Goal: Information Seeking & Learning: Learn about a topic

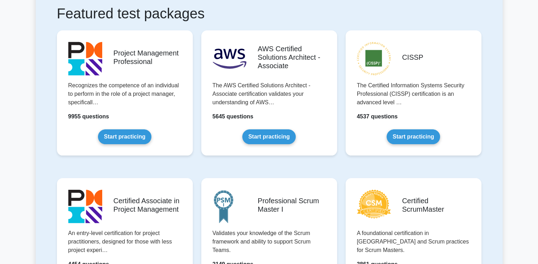
scroll to position [141, 0]
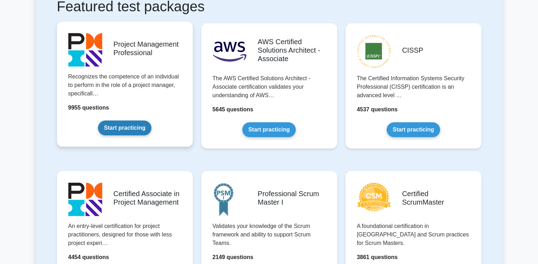
click at [130, 129] on link "Start practicing" at bounding box center [124, 128] width 53 height 15
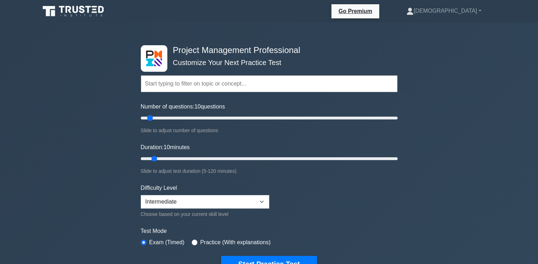
click at [303, 87] on input "text" at bounding box center [269, 83] width 257 height 17
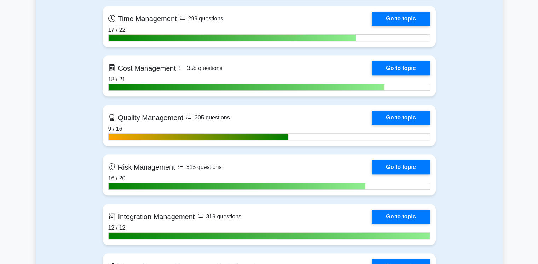
scroll to position [601, 0]
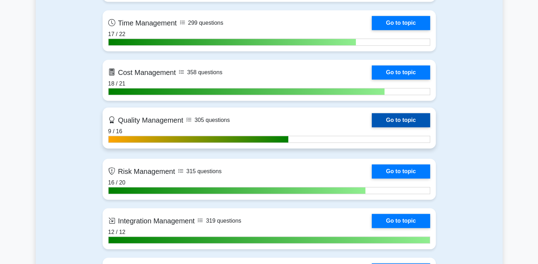
click at [372, 127] on link "Go to topic" at bounding box center [401, 120] width 58 height 14
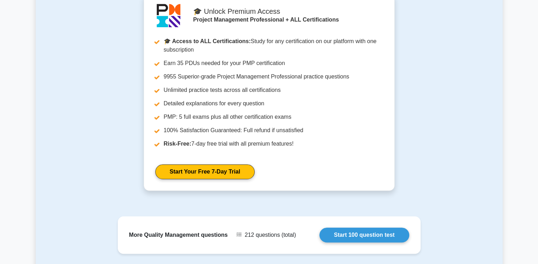
scroll to position [530, 0]
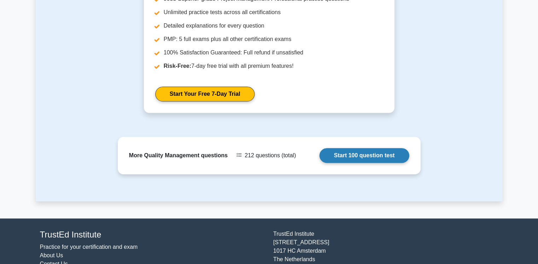
click at [339, 156] on link "Start 100 question test" at bounding box center [364, 155] width 90 height 15
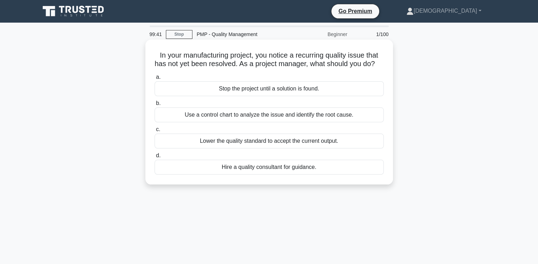
click at [225, 122] on div "Use a control chart to analyze the issue and identify the root cause." at bounding box center [268, 114] width 229 height 15
click at [154, 106] on input "b. Use a control chart to analyze the issue and identify the root cause." at bounding box center [154, 103] width 0 height 5
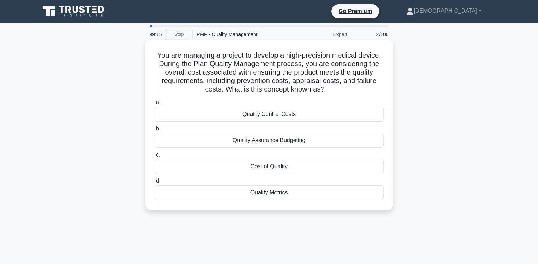
click at [280, 168] on div "Cost of Quality" at bounding box center [268, 166] width 229 height 15
click at [154, 157] on input "c. Cost of Quality" at bounding box center [154, 155] width 0 height 5
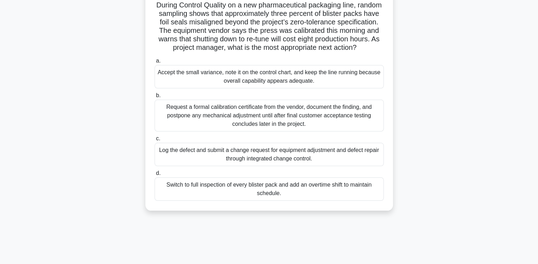
scroll to position [51, 0]
click at [258, 162] on div "Log the defect and submit a change request for equipment adjustment and defect …" at bounding box center [268, 153] width 229 height 23
click at [154, 141] on input "c. Log the defect and submit a change request for equipment adjustment and defe…" at bounding box center [154, 138] width 0 height 5
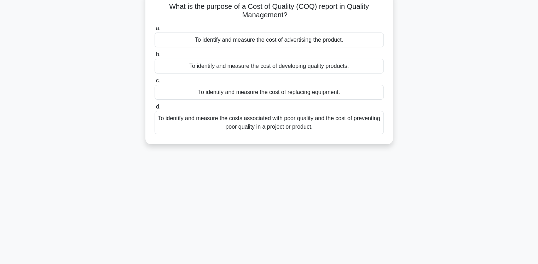
scroll to position [0, 0]
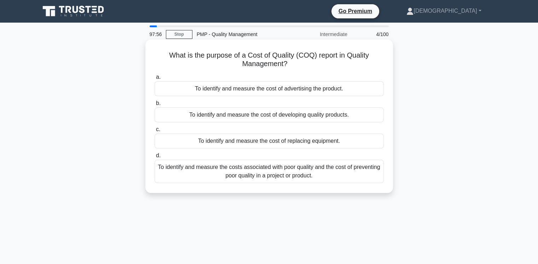
click at [305, 173] on div "To identify and measure the costs associated with poor quality and the cost of …" at bounding box center [268, 171] width 229 height 23
click at [154, 158] on input "d. To identify and measure the costs associated with poor quality and the cost …" at bounding box center [154, 155] width 0 height 5
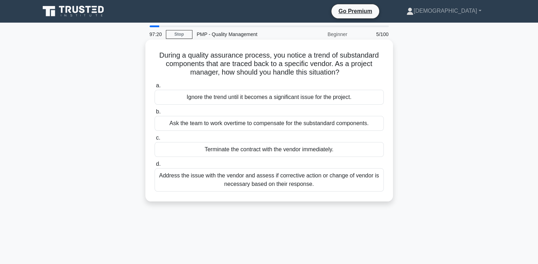
click at [242, 182] on div "Address the issue with the vendor and assess if corrective action or change of …" at bounding box center [268, 179] width 229 height 23
click at [154, 166] on input "d. Address the issue with the vendor and assess if corrective action or change …" at bounding box center [154, 164] width 0 height 5
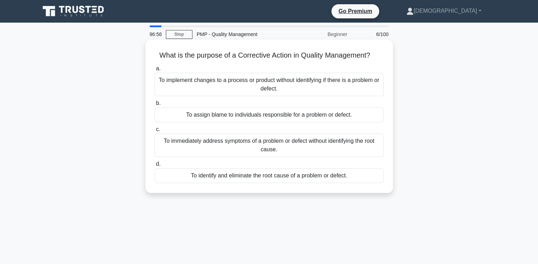
click at [233, 176] on div "To identify and eliminate the root cause of a problem or defect." at bounding box center [268, 175] width 229 height 15
click at [154, 166] on input "d. To identify and eliminate the root cause of a problem or defect." at bounding box center [154, 164] width 0 height 5
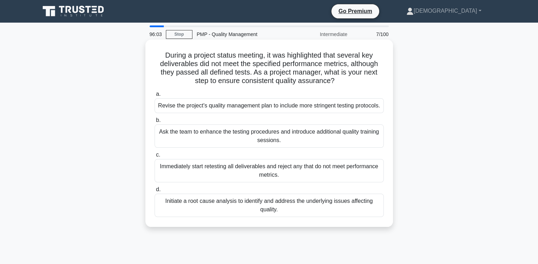
click at [235, 209] on div "Initiate a root cause analysis to identify and address the underlying issues af…" at bounding box center [268, 205] width 229 height 23
click at [154, 192] on input "d. Initiate a root cause analysis to identify and address the underlying issues…" at bounding box center [154, 189] width 0 height 5
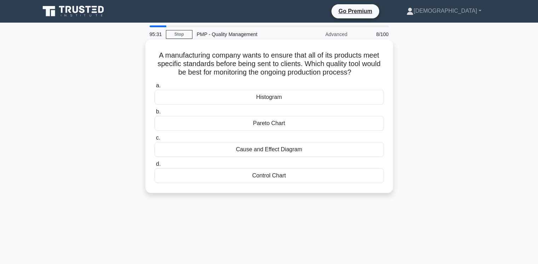
click at [271, 178] on div "Control Chart" at bounding box center [268, 175] width 229 height 15
click at [154, 166] on input "d. Control Chart" at bounding box center [154, 164] width 0 height 5
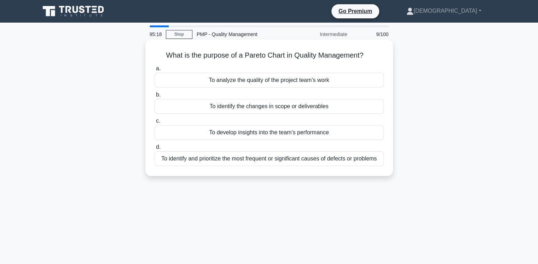
click at [261, 159] on div "To identify and prioritize the most frequent or significant causes of defects o…" at bounding box center [268, 158] width 229 height 15
click at [154, 150] on input "d. To identify and prioritize the most frequent or significant causes of defect…" at bounding box center [154, 147] width 0 height 5
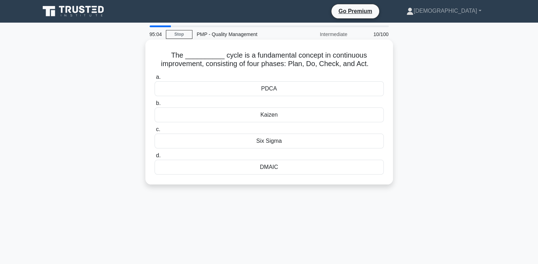
click at [258, 92] on div "PDCA" at bounding box center [268, 88] width 229 height 15
click at [154, 80] on input "a. PDCA" at bounding box center [154, 77] width 0 height 5
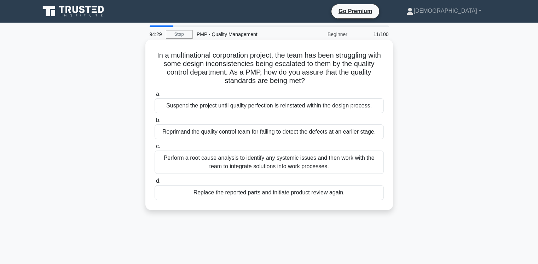
click at [235, 160] on div "Perform a root cause analysis to identify any systemic issues and then work wit…" at bounding box center [268, 162] width 229 height 23
click at [154, 149] on input "c. Perform a root cause analysis to identify any systemic issues and then work …" at bounding box center [154, 146] width 0 height 5
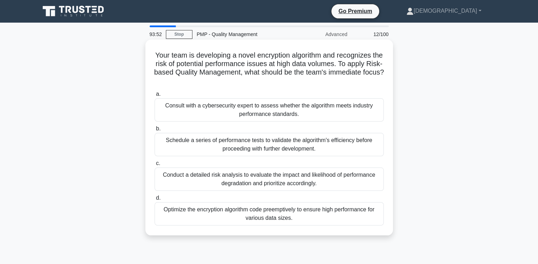
click at [240, 177] on div "Conduct a detailed risk analysis to evaluate the impact and likelihood of perfo…" at bounding box center [268, 179] width 229 height 23
click at [154, 166] on input "c. Conduct a detailed risk analysis to evaluate the impact and likelihood of pe…" at bounding box center [154, 163] width 0 height 5
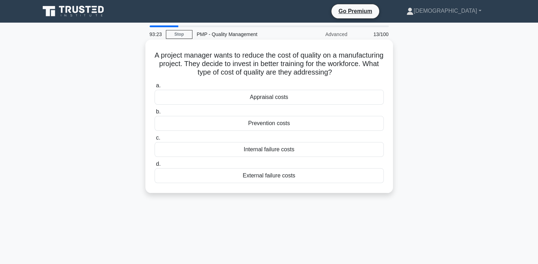
click at [259, 126] on div "Prevention costs" at bounding box center [268, 123] width 229 height 15
click at [154, 114] on input "b. Prevention costs" at bounding box center [154, 112] width 0 height 5
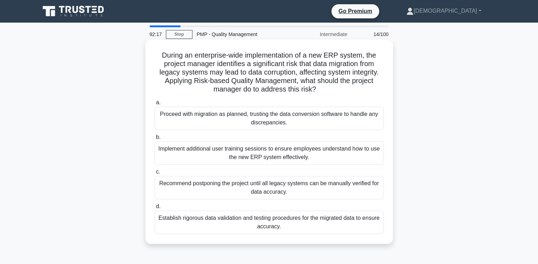
click at [232, 154] on div "Implement additional user training sessions to ensure employees understand how …" at bounding box center [268, 152] width 229 height 23
click at [154, 140] on input "b. Implement additional user training sessions to ensure employees understand h…" at bounding box center [154, 137] width 0 height 5
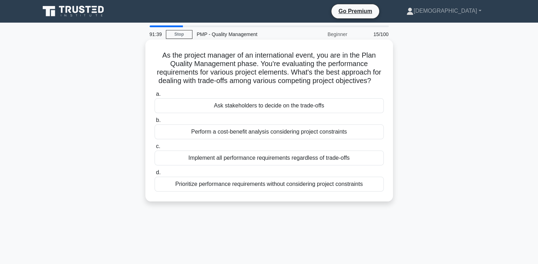
click at [221, 139] on div "Perform a cost-benefit analysis considering project constraints" at bounding box center [268, 131] width 229 height 15
click at [154, 123] on input "b. Perform a cost-benefit analysis considering project constraints" at bounding box center [154, 120] width 0 height 5
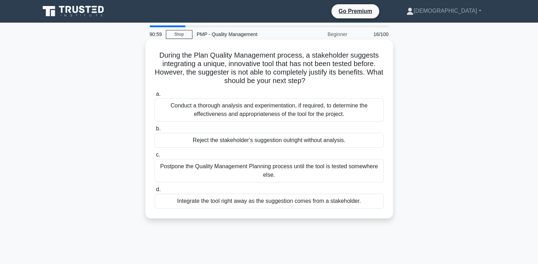
click at [221, 111] on div "Conduct a thorough analysis and experimentation, if required, to determine the …" at bounding box center [268, 109] width 229 height 23
click at [154, 97] on input "a. Conduct a thorough analysis and experimentation, if required, to determine t…" at bounding box center [154, 94] width 0 height 5
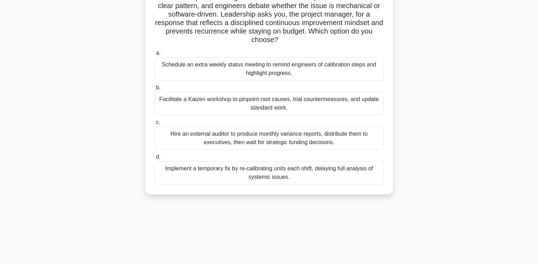
scroll to position [67, 0]
click at [286, 105] on div "Facilitate a Kaizen workshop to pinpoint root causes, trial countermeasures, an…" at bounding box center [268, 102] width 229 height 23
click at [154, 89] on input "b. Facilitate a Kaizen workshop to pinpoint root causes, trial countermeasures,…" at bounding box center [154, 87] width 0 height 5
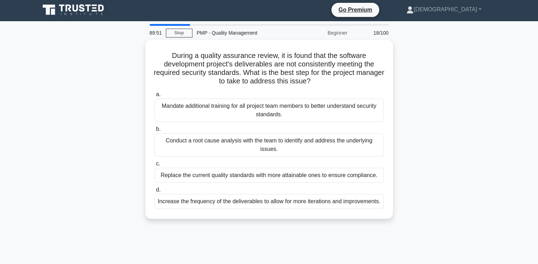
scroll to position [0, 0]
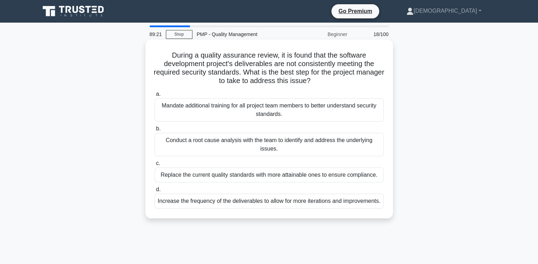
click at [267, 149] on div "Conduct a root cause analysis with the team to identify and address the underly…" at bounding box center [268, 144] width 229 height 23
click at [154, 131] on input "b. Conduct a root cause analysis with the team to identify and address the unde…" at bounding box center [154, 129] width 0 height 5
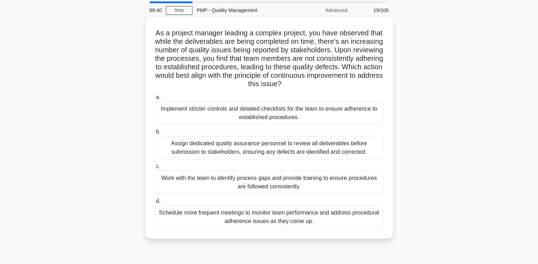
scroll to position [25, 0]
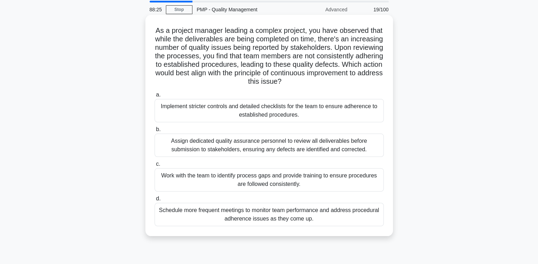
click at [281, 177] on div "Work with the team to identify process gaps and provide training to ensure proc…" at bounding box center [268, 179] width 229 height 23
click at [154, 166] on input "c. Work with the team to identify process gaps and provide training to ensure p…" at bounding box center [154, 164] width 0 height 5
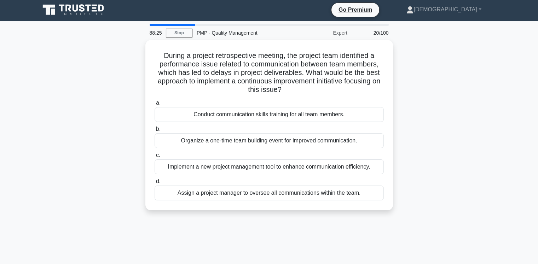
scroll to position [0, 0]
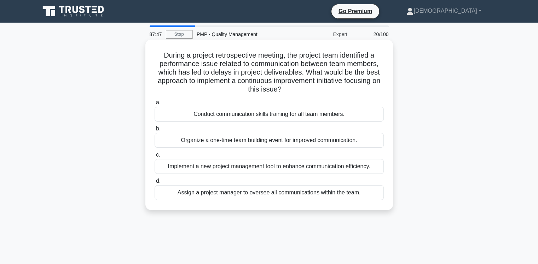
click at [335, 169] on div "Implement a new project management tool to enhance communication efficiency." at bounding box center [268, 166] width 229 height 15
click at [154, 157] on input "c. Implement a new project management tool to enhance communication efficiency." at bounding box center [154, 155] width 0 height 5
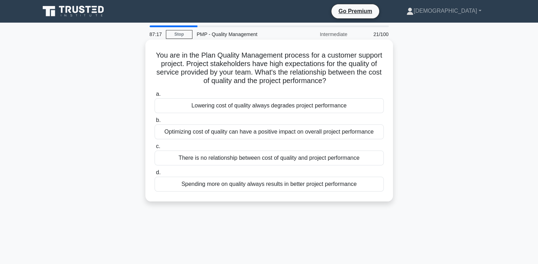
click at [289, 186] on div "Spending more on quality always results in better project performance" at bounding box center [268, 184] width 229 height 15
click at [154, 175] on input "d. Spending more on quality always results in better project performance" at bounding box center [154, 172] width 0 height 5
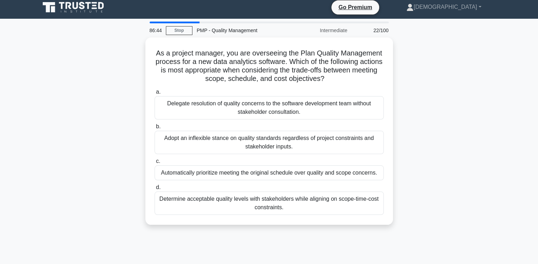
scroll to position [4, 0]
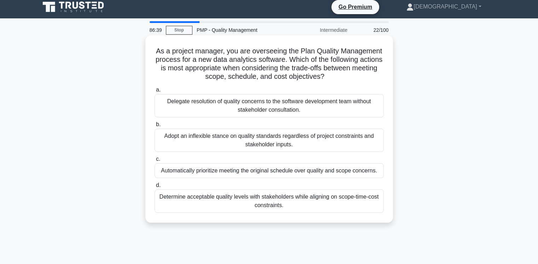
click at [297, 202] on div "Determine acceptable quality levels with stakeholders while aligning on scope-t…" at bounding box center [268, 200] width 229 height 23
click at [154, 188] on input "d. Determine acceptable quality levels with stakeholders while aligning on scop…" at bounding box center [154, 185] width 0 height 5
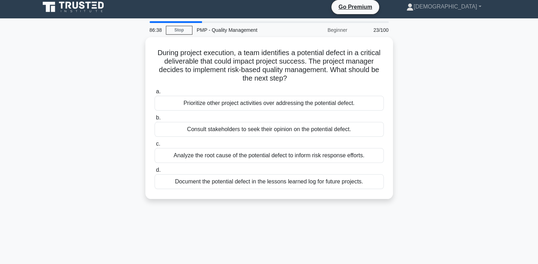
scroll to position [0, 0]
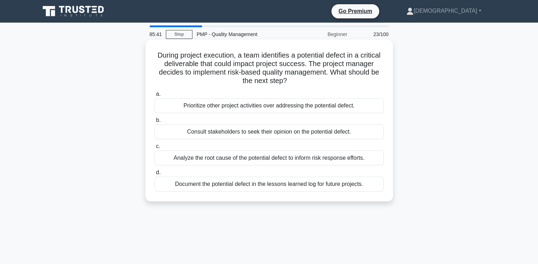
click at [288, 185] on div "Document the potential defect in the lessons learned log for future projects." at bounding box center [268, 184] width 229 height 15
click at [154, 175] on input "d. Document the potential defect in the lessons learned log for future projects." at bounding box center [154, 172] width 0 height 5
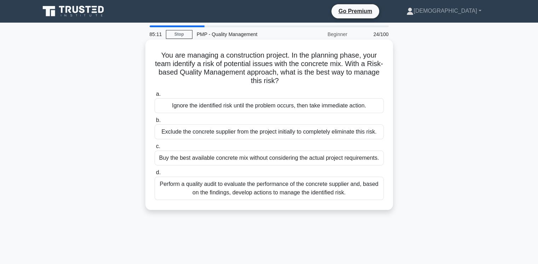
click at [264, 191] on div "Perform a quality audit to evaluate the performance of the concrete supplier an…" at bounding box center [268, 188] width 229 height 23
click at [154, 175] on input "d. Perform a quality audit to evaluate the performance of the concrete supplier…" at bounding box center [154, 172] width 0 height 5
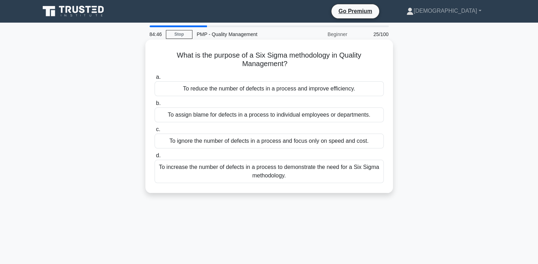
click at [300, 88] on div "To reduce the number of defects in a process and improve efficiency." at bounding box center [268, 88] width 229 height 15
click at [154, 80] on input "a. To reduce the number of defects in a process and improve efficiency." at bounding box center [154, 77] width 0 height 5
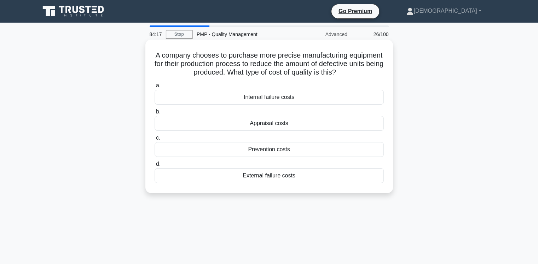
click at [271, 147] on div "Prevention costs" at bounding box center [268, 149] width 229 height 15
click at [154, 140] on input "c. Prevention costs" at bounding box center [154, 138] width 0 height 5
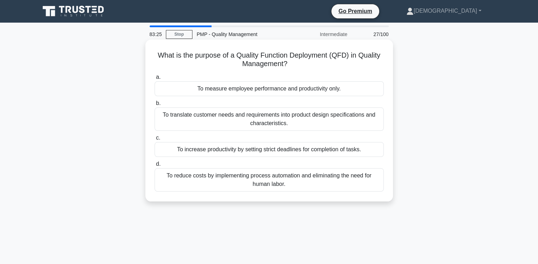
click at [264, 184] on div "To reduce costs by implementing process automation and eliminating the need for…" at bounding box center [268, 179] width 229 height 23
click at [154, 166] on input "d. To reduce costs by implementing process automation and eliminating the need …" at bounding box center [154, 164] width 0 height 5
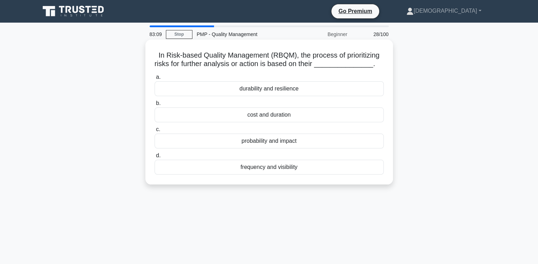
click at [283, 145] on div "probability and impact" at bounding box center [268, 141] width 229 height 15
click at [154, 132] on input "c. probability and impact" at bounding box center [154, 129] width 0 height 5
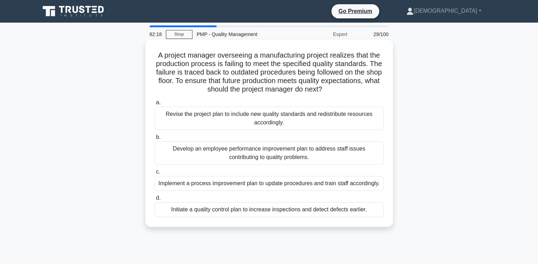
click at [217, 186] on div "Implement a process improvement plan to update procedures and train staff accor…" at bounding box center [268, 183] width 229 height 15
click at [154, 174] on input "c. Implement a process improvement plan to update procedures and train staff ac…" at bounding box center [154, 172] width 0 height 5
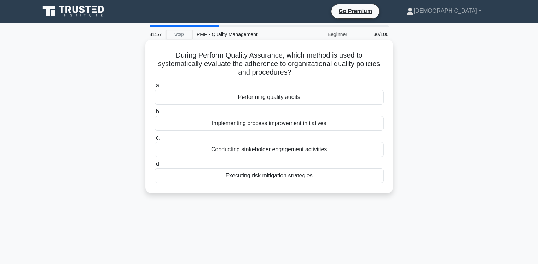
click at [278, 102] on div "Performing quality audits" at bounding box center [268, 97] width 229 height 15
click at [154, 88] on input "a. Performing quality audits" at bounding box center [154, 85] width 0 height 5
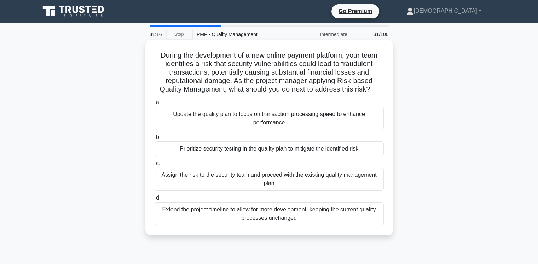
click at [271, 152] on div "Prioritize security testing in the quality plan to mitigate the identified risk" at bounding box center [268, 148] width 229 height 15
click at [154, 140] on input "b. Prioritize security testing in the quality plan to mitigate the identified r…" at bounding box center [154, 137] width 0 height 5
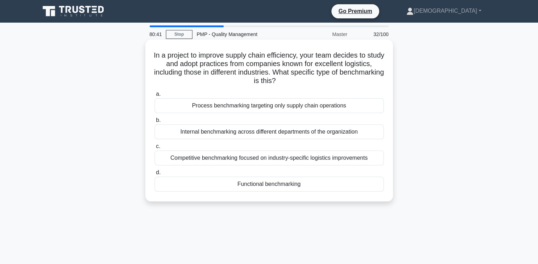
click at [267, 186] on div "Functional benchmarking" at bounding box center [268, 184] width 229 height 15
click at [154, 175] on input "d. Functional benchmarking" at bounding box center [154, 172] width 0 height 5
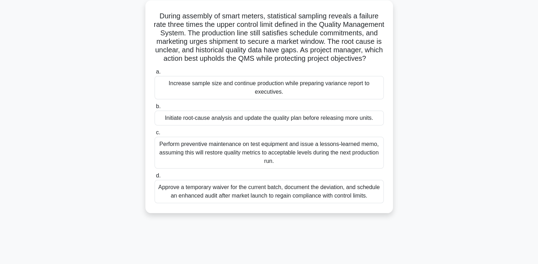
scroll to position [41, 0]
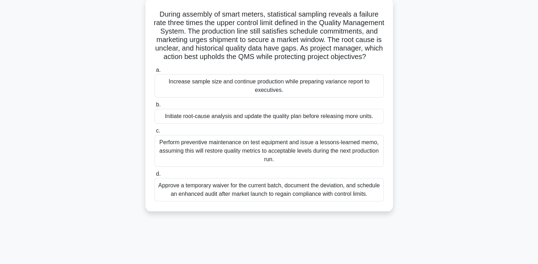
click at [264, 124] on div "Initiate root-cause analysis and update the quality plan before releasing more …" at bounding box center [268, 116] width 229 height 15
click at [154, 107] on input "b. Initiate root-cause analysis and update the quality plan before releasing mo…" at bounding box center [154, 105] width 0 height 5
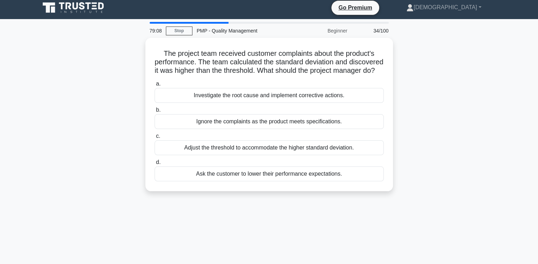
scroll to position [0, 0]
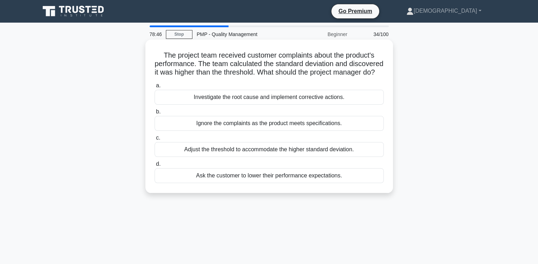
click at [212, 105] on div "Investigate the root cause and implement corrective actions." at bounding box center [268, 97] width 229 height 15
click at [154, 88] on input "a. Investigate the root cause and implement corrective actions." at bounding box center [154, 85] width 0 height 5
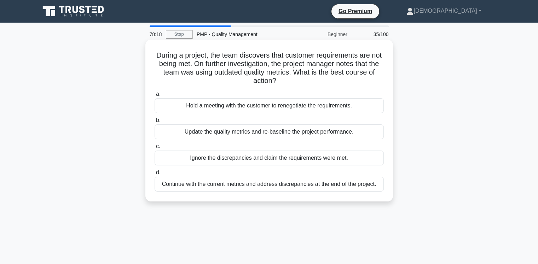
click at [194, 133] on div "Update the quality metrics and re-baseline the project performance." at bounding box center [268, 131] width 229 height 15
click at [154, 123] on input "b. Update the quality metrics and re-baseline the project performance." at bounding box center [154, 120] width 0 height 5
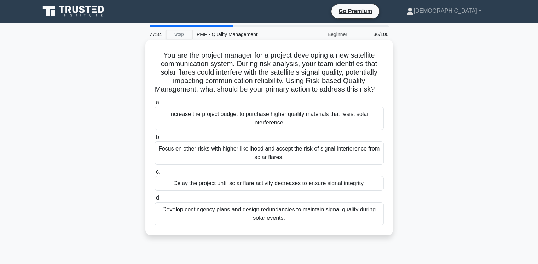
click at [222, 224] on div "Develop contingency plans and design redundancies to maintain signal quality du…" at bounding box center [268, 213] width 229 height 23
click at [154, 200] on input "d. Develop contingency plans and design redundancies to maintain signal quality…" at bounding box center [154, 198] width 0 height 5
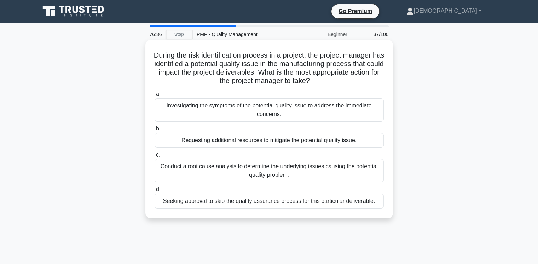
click at [229, 174] on div "Conduct a root cause analysis to determine the underlying issues causing the po…" at bounding box center [268, 170] width 229 height 23
click at [154, 157] on input "c. Conduct a root cause analysis to determine the underlying issues causing the…" at bounding box center [154, 155] width 0 height 5
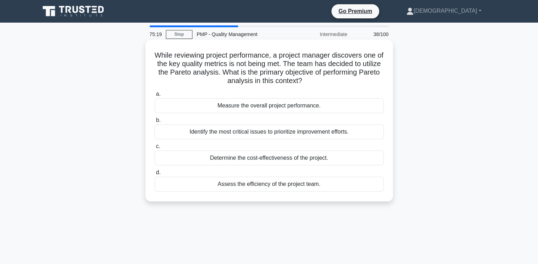
click at [293, 131] on div "Identify the most critical issues to prioritize improvement efforts." at bounding box center [268, 131] width 229 height 15
click at [154, 123] on input "b. Identify the most critical issues to prioritize improvement efforts." at bounding box center [154, 120] width 0 height 5
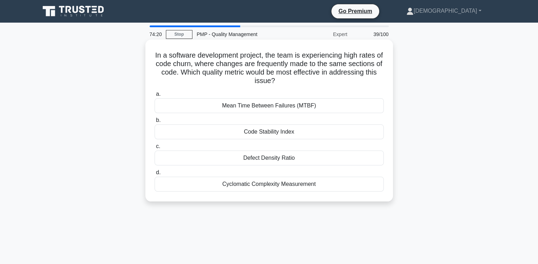
click at [304, 135] on div "Code Stability Index" at bounding box center [268, 131] width 229 height 15
click at [154, 123] on input "b. Code Stability Index" at bounding box center [154, 120] width 0 height 5
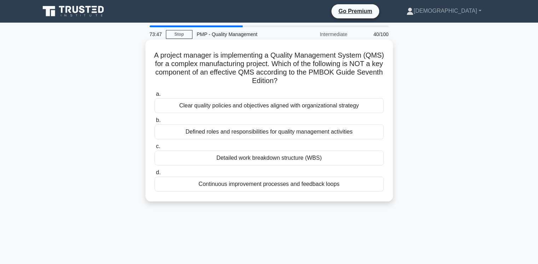
click at [319, 187] on div "Continuous improvement processes and feedback loops" at bounding box center [268, 184] width 229 height 15
click at [154, 175] on input "d. Continuous improvement processes and feedback loops" at bounding box center [154, 172] width 0 height 5
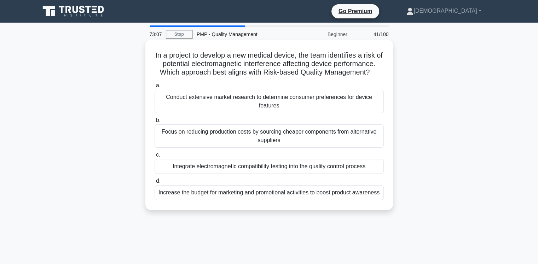
click at [298, 167] on div "Integrate electromagnetic compatibility testing into the quality control process" at bounding box center [268, 166] width 229 height 15
click at [154, 157] on input "c. Integrate electromagnetic compatibility testing into the quality control pro…" at bounding box center [154, 155] width 0 height 5
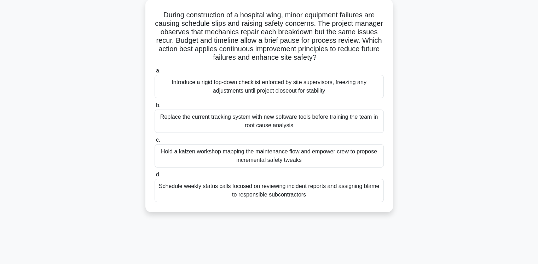
scroll to position [41, 0]
click at [308, 157] on div "Hold a kaizen workshop mapping the maintenance flow and empower crew to propose…" at bounding box center [268, 155] width 229 height 23
click at [154, 142] on input "c. Hold a kaizen workshop mapping the maintenance flow and empower crew to prop…" at bounding box center [154, 140] width 0 height 5
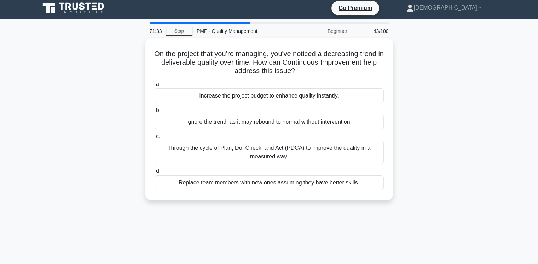
scroll to position [0, 0]
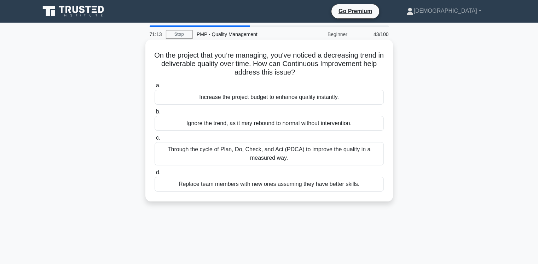
click at [329, 148] on div "Through the cycle of Plan, Do, Check, and Act (PDCA) to improve the quality in …" at bounding box center [268, 153] width 229 height 23
click at [154, 140] on input "c. Through the cycle of Plan, Do, Check, and Act (PDCA) to improve the quality …" at bounding box center [154, 138] width 0 height 5
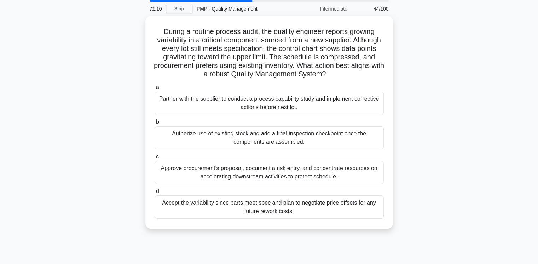
scroll to position [27, 0]
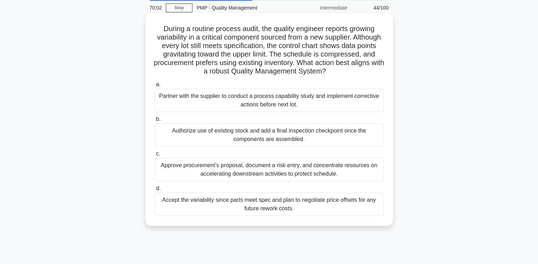
click at [289, 102] on div "Partner with the supplier to conduct a process capability study and implement c…" at bounding box center [268, 100] width 229 height 23
click at [154, 87] on input "a. Partner with the supplier to conduct a process capability study and implemen…" at bounding box center [154, 84] width 0 height 5
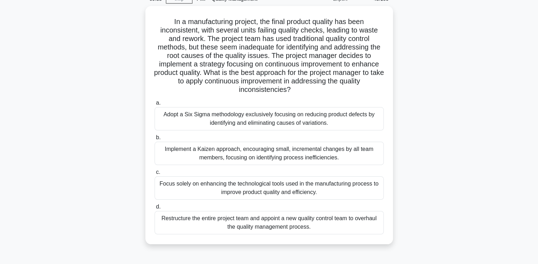
scroll to position [38, 0]
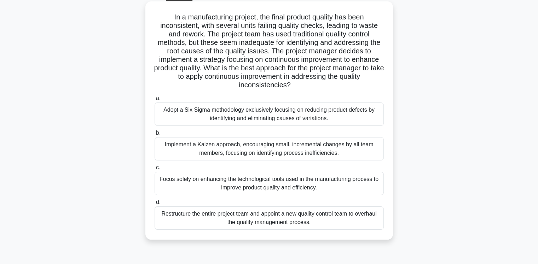
click at [258, 116] on div "Adopt a Six Sigma methodology exclusively focusing on reducing product defects …" at bounding box center [268, 114] width 229 height 23
click at [154, 101] on input "a. Adopt a Six Sigma methodology exclusively focusing on reducing product defec…" at bounding box center [154, 98] width 0 height 5
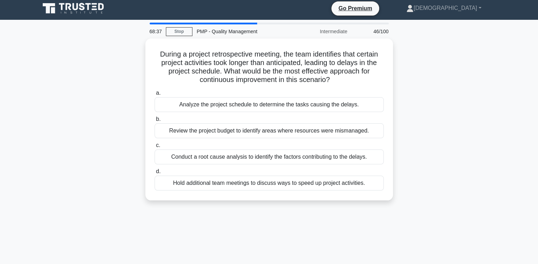
scroll to position [0, 0]
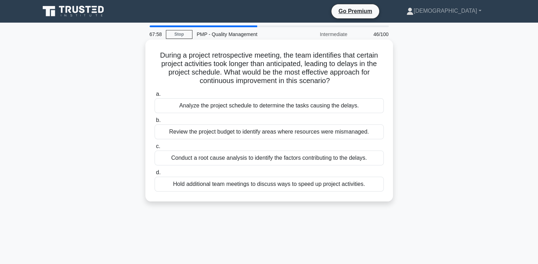
click at [260, 161] on div "Conduct a root cause analysis to identify the factors contributing to the delay…" at bounding box center [268, 158] width 229 height 15
click at [154, 149] on input "c. Conduct a root cause analysis to identify the factors contributing to the de…" at bounding box center [154, 146] width 0 height 5
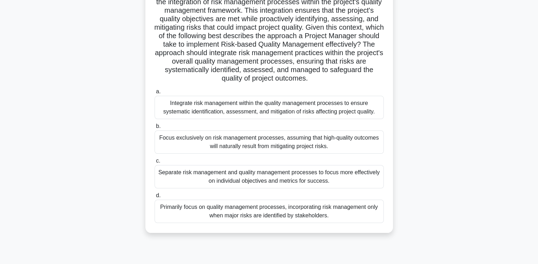
scroll to position [90, 0]
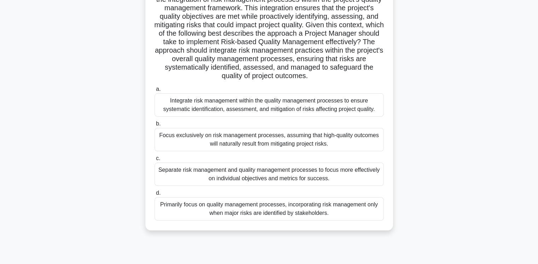
click at [233, 106] on div "Integrate risk management within the quality management processes to ensure sys…" at bounding box center [268, 104] width 229 height 23
click at [154, 92] on input "a. Integrate risk management within the quality management processes to ensure …" at bounding box center [154, 89] width 0 height 5
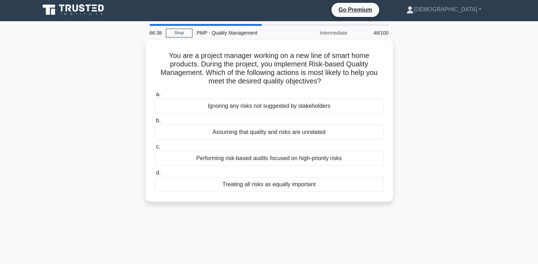
scroll to position [0, 0]
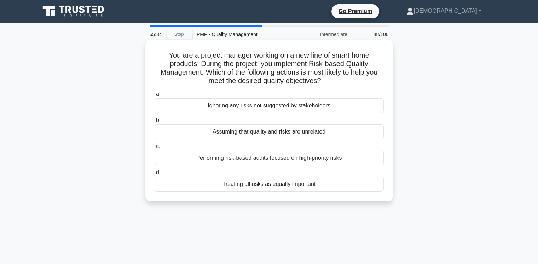
click at [226, 187] on div "Treating all risks as equally important" at bounding box center [268, 184] width 229 height 15
click at [154, 175] on input "d. Treating all risks as equally important" at bounding box center [154, 172] width 0 height 5
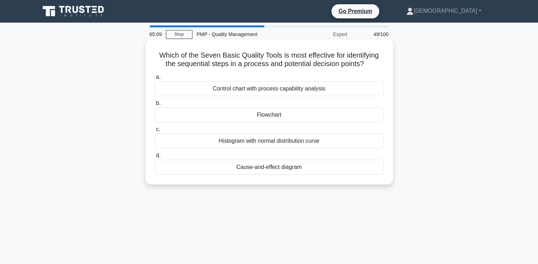
click at [235, 88] on div "Control chart with process capability analysis" at bounding box center [268, 88] width 229 height 15
click at [154, 80] on input "a. Control chart with process capability analysis" at bounding box center [154, 77] width 0 height 5
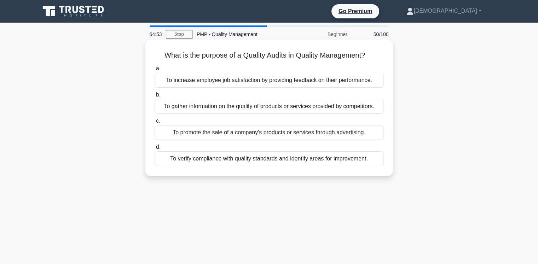
click at [196, 162] on div "To verify compliance with quality standards and identify areas for improvement." at bounding box center [268, 158] width 229 height 15
click at [154, 150] on input "d. To verify compliance with quality standards and identify areas for improveme…" at bounding box center [154, 147] width 0 height 5
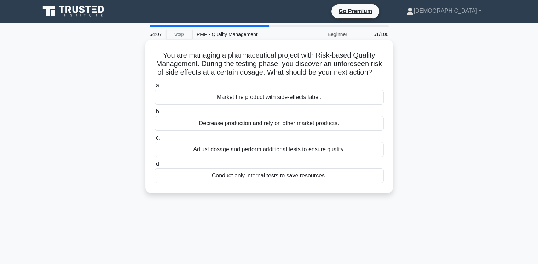
click at [246, 157] on div "Adjust dosage and perform additional tests to ensure quality." at bounding box center [268, 149] width 229 height 15
click at [154, 140] on input "c. Adjust dosage and perform additional tests to ensure quality." at bounding box center [154, 138] width 0 height 5
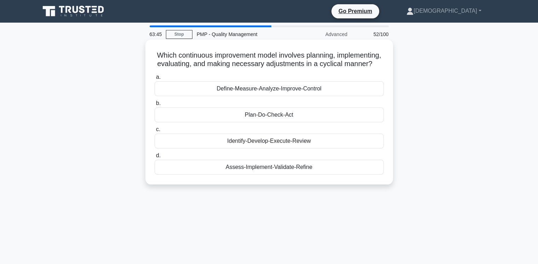
click at [245, 122] on div "Plan-Do-Check-Act" at bounding box center [268, 114] width 229 height 15
click at [154, 106] on input "b. Plan-Do-Check-Act" at bounding box center [154, 103] width 0 height 5
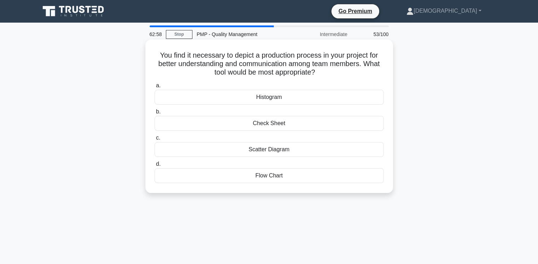
click at [225, 179] on div "Flow Chart" at bounding box center [268, 175] width 229 height 15
click at [154, 166] on input "d. Flow Chart" at bounding box center [154, 164] width 0 height 5
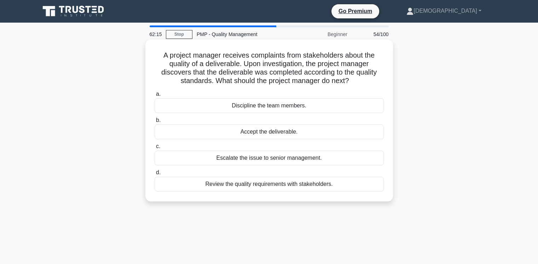
click at [226, 188] on div "Review the quality requirements with stakeholders." at bounding box center [268, 184] width 229 height 15
click at [154, 175] on input "d. Review the quality requirements with stakeholders." at bounding box center [154, 172] width 0 height 5
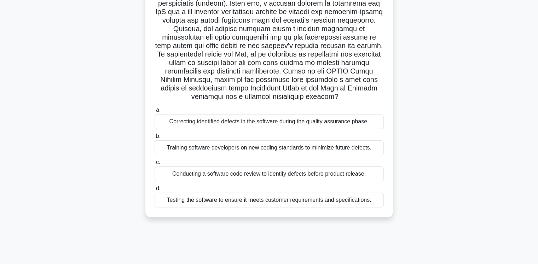
scroll to position [88, 0]
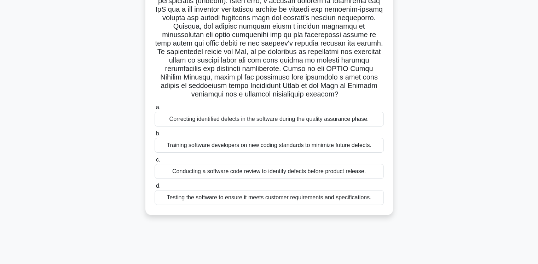
click at [259, 197] on div "Testing the software to ensure it meets customer requirements and specification…" at bounding box center [268, 197] width 229 height 15
click at [154, 188] on input "d. Testing the software to ensure it meets customer requirements and specificat…" at bounding box center [154, 186] width 0 height 5
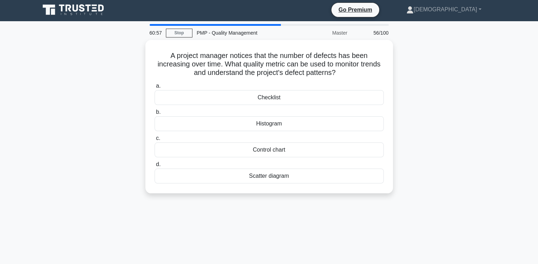
scroll to position [0, 0]
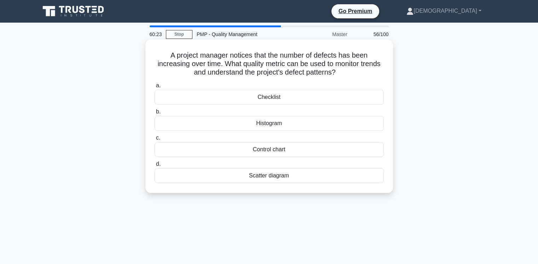
click at [291, 125] on div "Histogram" at bounding box center [268, 123] width 229 height 15
click at [154, 114] on input "b. Histogram" at bounding box center [154, 112] width 0 height 5
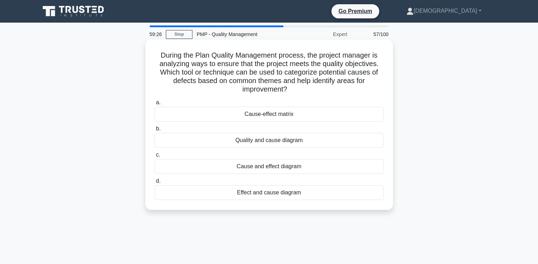
click at [252, 167] on div "Cause and effect diagram" at bounding box center [268, 166] width 229 height 15
click at [154, 157] on input "c. Cause and effect diagram" at bounding box center [154, 155] width 0 height 5
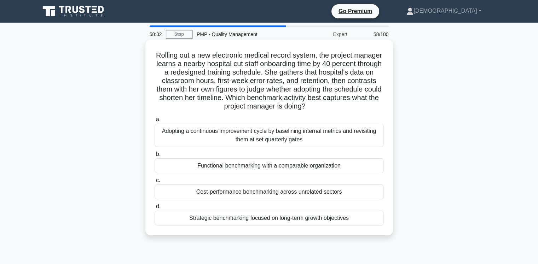
click at [293, 166] on div "Functional benchmarking with a comparable organization" at bounding box center [268, 165] width 229 height 15
click at [154, 157] on input "b. Functional benchmarking with a comparable organization" at bounding box center [154, 154] width 0 height 5
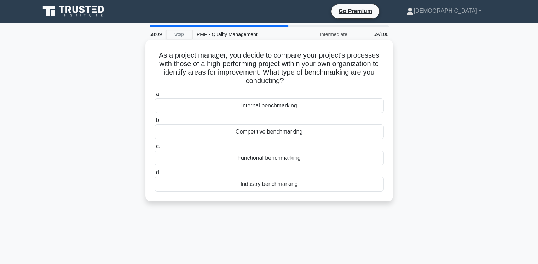
click at [268, 108] on div "Internal benchmarking" at bounding box center [268, 105] width 229 height 15
click at [154, 97] on input "a. Internal benchmarking" at bounding box center [154, 94] width 0 height 5
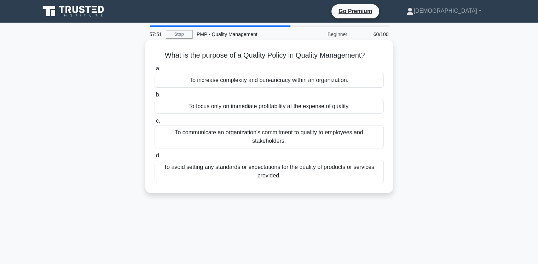
click at [271, 140] on div "To communicate an organization's commitment to quality to employees and stakeho…" at bounding box center [268, 136] width 229 height 23
click at [154, 123] on input "c. To communicate an organization's commitment to quality to employees and stak…" at bounding box center [154, 121] width 0 height 5
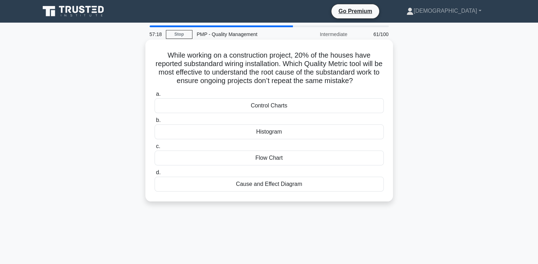
click at [277, 133] on div "Histogram" at bounding box center [268, 131] width 229 height 15
click at [154, 123] on input "b. Histogram" at bounding box center [154, 120] width 0 height 5
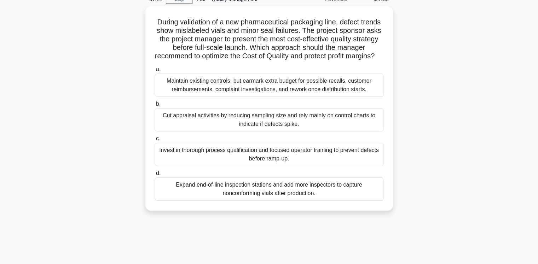
scroll to position [35, 0]
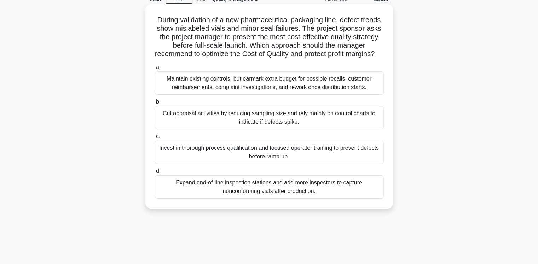
click at [305, 178] on label "d. Expand end-of-line inspection stations and add more inspectors to capture no…" at bounding box center [268, 183] width 229 height 32
click at [154, 174] on input "d. Expand end-of-line inspection stations and add more inspectors to capture no…" at bounding box center [154, 171] width 0 height 5
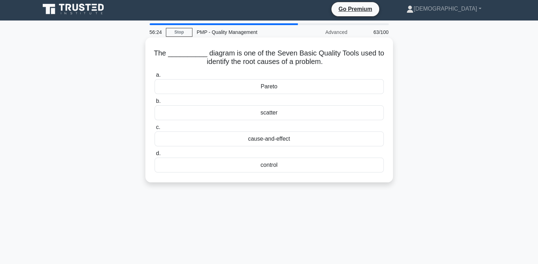
scroll to position [0, 0]
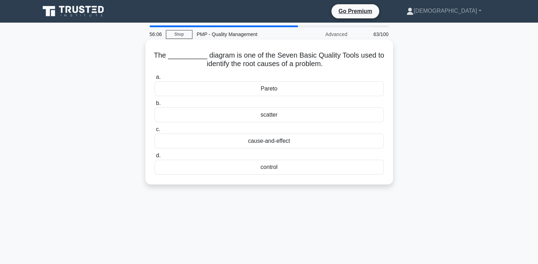
click at [274, 141] on div "cause-and-effect" at bounding box center [268, 141] width 229 height 15
click at [154, 132] on input "c. cause-and-effect" at bounding box center [154, 129] width 0 height 5
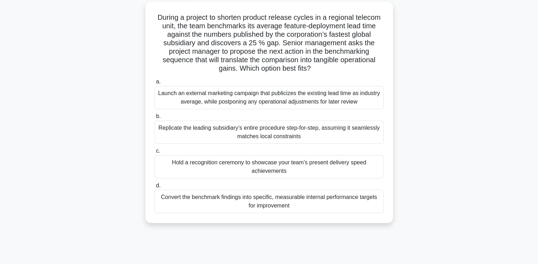
scroll to position [37, 0]
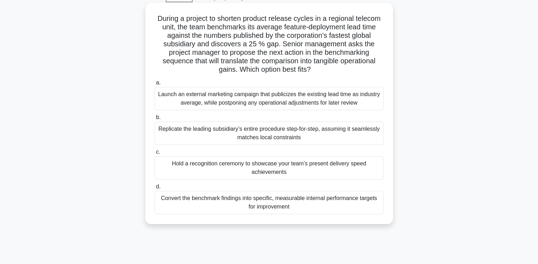
click at [309, 204] on div "Convert the benchmark findings into specific, measurable internal performance t…" at bounding box center [268, 202] width 229 height 23
click at [154, 189] on input "d. Convert the benchmark findings into specific, measurable internal performanc…" at bounding box center [154, 187] width 0 height 5
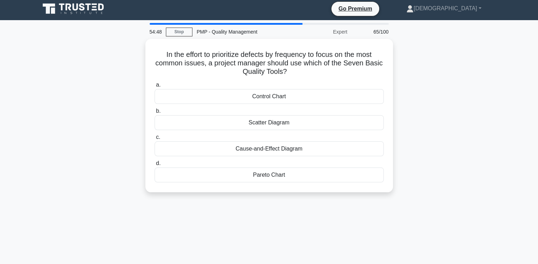
scroll to position [0, 0]
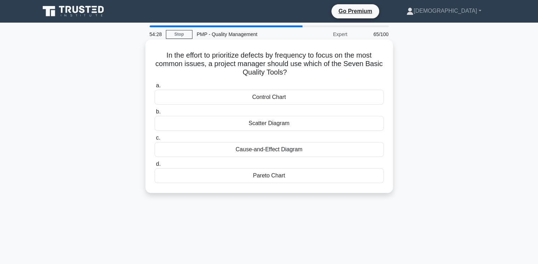
click at [275, 177] on div "Pareto Chart" at bounding box center [268, 175] width 229 height 15
click at [154, 166] on input "d. Pareto Chart" at bounding box center [154, 164] width 0 height 5
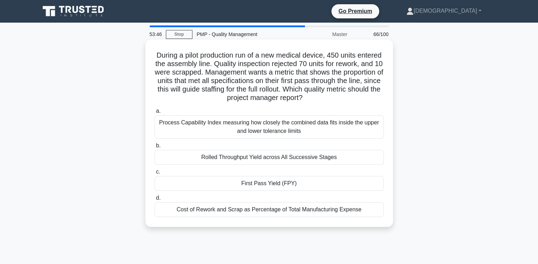
click at [304, 126] on div "Process Capability Index measuring how closely the combined data fits inside th…" at bounding box center [268, 126] width 229 height 23
click at [154, 113] on input "a. Process Capability Index measuring how closely the combined data fits inside…" at bounding box center [154, 111] width 0 height 5
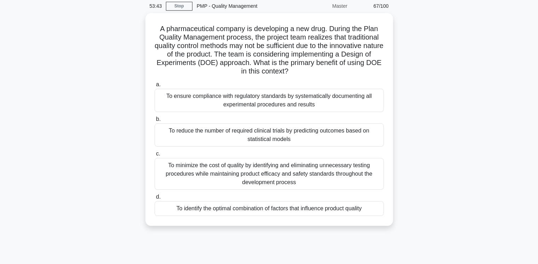
scroll to position [29, 0]
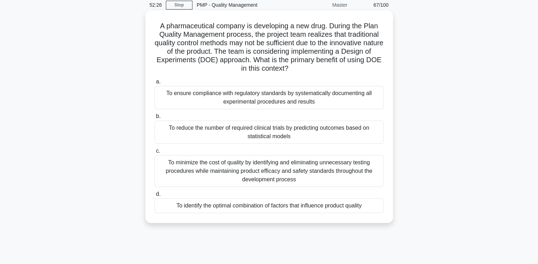
click at [281, 207] on div "To identify the optimal combination of factors that influence product quality" at bounding box center [268, 205] width 229 height 15
click at [154, 197] on input "d. To identify the optimal combination of factors that influence product quality" at bounding box center [154, 194] width 0 height 5
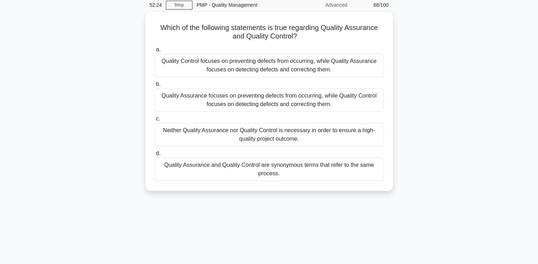
scroll to position [0, 0]
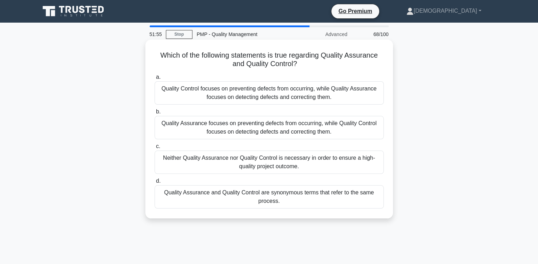
click at [260, 128] on div "Quality Assurance focuses on preventing defects from occurring, while Quality C…" at bounding box center [268, 127] width 229 height 23
click at [154, 114] on input "b. Quality Assurance focuses on preventing defects from occurring, while Qualit…" at bounding box center [154, 112] width 0 height 5
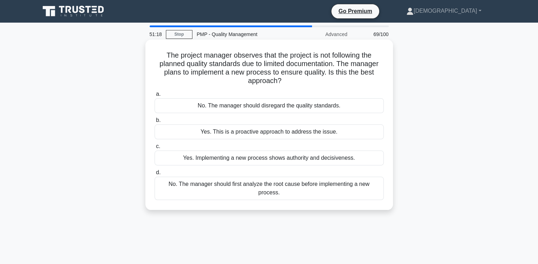
click at [216, 185] on div "No. The manager should first analyze the root cause before implementing a new p…" at bounding box center [268, 188] width 229 height 23
click at [154, 175] on input "d. No. The manager should first analyze the root cause before implementing a ne…" at bounding box center [154, 172] width 0 height 5
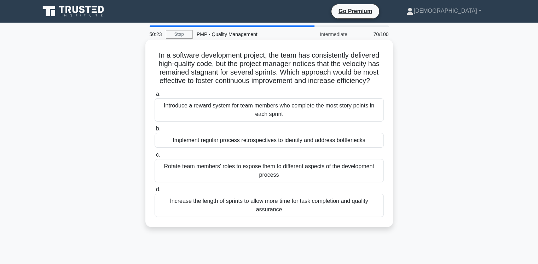
click at [209, 171] on div "Rotate team members' roles to expose them to different aspects of the developme…" at bounding box center [268, 170] width 229 height 23
click at [154, 157] on input "c. Rotate team members' roles to expose them to different aspects of the develo…" at bounding box center [154, 155] width 0 height 5
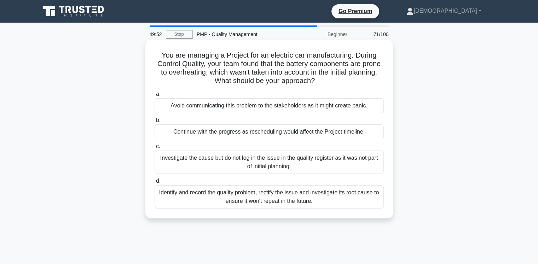
click at [215, 199] on div "Identify and record the quality problem, rectify the issue and investigate its …" at bounding box center [268, 196] width 229 height 23
click at [154, 183] on input "d. Identify and record the quality problem, rectify the issue and investigate i…" at bounding box center [154, 181] width 0 height 5
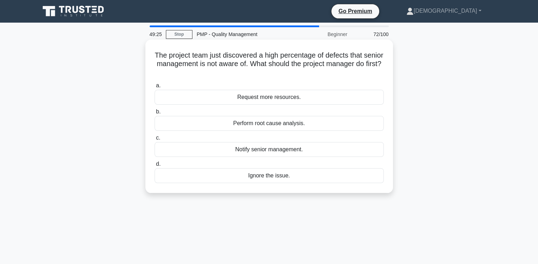
click at [195, 126] on div "Perform root cause analysis." at bounding box center [268, 123] width 229 height 15
click at [154, 114] on input "b. Perform root cause analysis." at bounding box center [154, 112] width 0 height 5
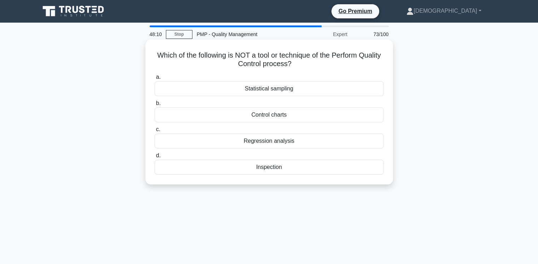
click at [287, 113] on div "Control charts" at bounding box center [268, 114] width 229 height 15
click at [154, 106] on input "b. Control charts" at bounding box center [154, 103] width 0 height 5
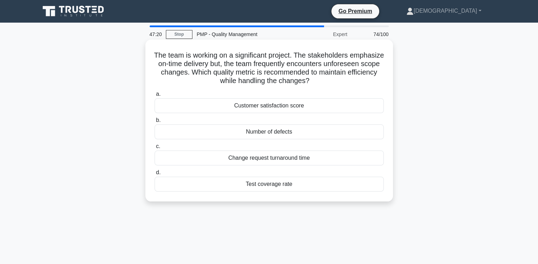
click at [246, 159] on div "Change request turnaround time" at bounding box center [268, 158] width 229 height 15
click at [154, 149] on input "c. Change request turnaround time" at bounding box center [154, 146] width 0 height 5
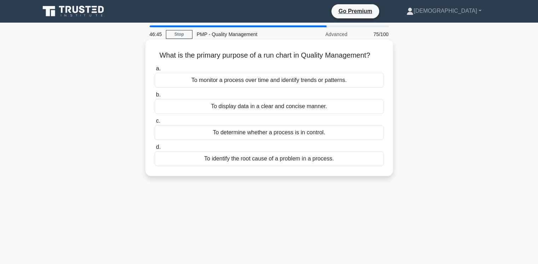
click at [215, 82] on div "To monitor a process over time and identify trends or patterns." at bounding box center [268, 80] width 229 height 15
click at [154, 71] on input "a. To monitor a process over time and identify trends or patterns." at bounding box center [154, 68] width 0 height 5
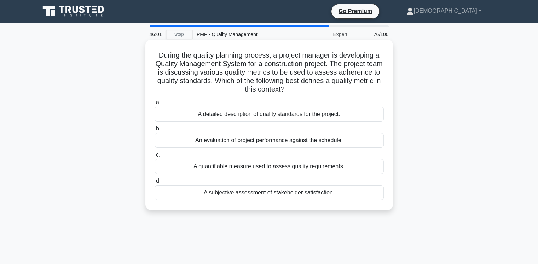
click at [219, 115] on div "A detailed description of quality standards for the project." at bounding box center [268, 114] width 229 height 15
click at [154, 105] on input "a. A detailed description of quality standards for the project." at bounding box center [154, 102] width 0 height 5
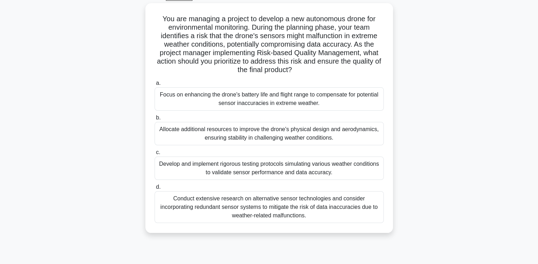
scroll to position [39, 0]
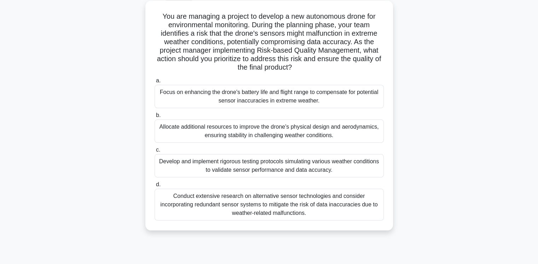
click at [204, 199] on div "Conduct extensive research on alternative sensor technologies and consider inco…" at bounding box center [268, 205] width 229 height 32
click at [154, 187] on input "d. Conduct extensive research on alternative sensor technologies and consider i…" at bounding box center [154, 184] width 0 height 5
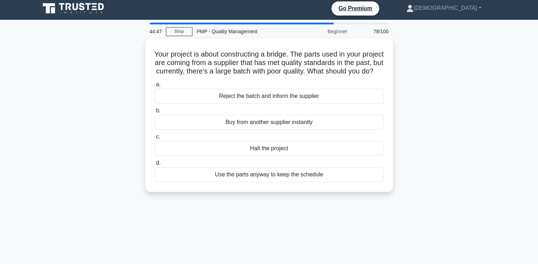
scroll to position [0, 0]
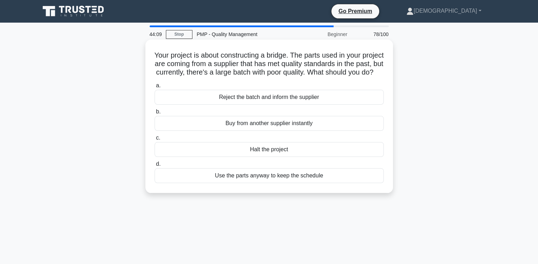
click at [251, 105] on div "Reject the batch and inform the supplier" at bounding box center [268, 97] width 229 height 15
click at [154, 88] on input "a. Reject the batch and inform the supplier" at bounding box center [154, 85] width 0 height 5
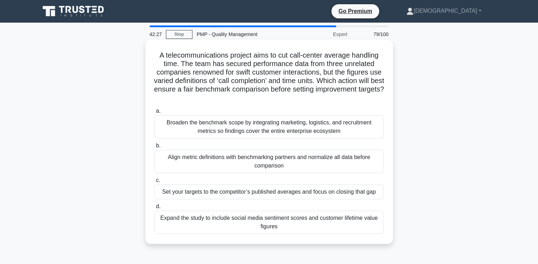
click at [242, 165] on div "Align metric definitions with benchmarking partners and normalize all data befo…" at bounding box center [268, 161] width 229 height 23
click at [154, 148] on input "b. Align metric definitions with benchmarking partners and normalize all data b…" at bounding box center [154, 146] width 0 height 5
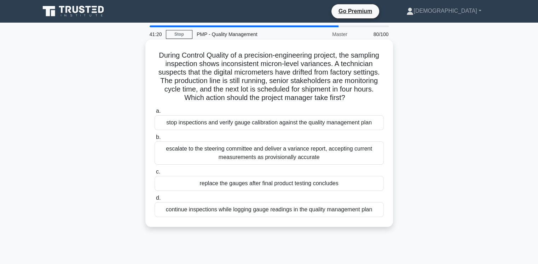
click at [195, 126] on div "stop inspections and verify gauge calibration against the quality management pl…" at bounding box center [268, 122] width 229 height 15
click at [154, 113] on input "a. stop inspections and verify gauge calibration against the quality management…" at bounding box center [154, 111] width 0 height 5
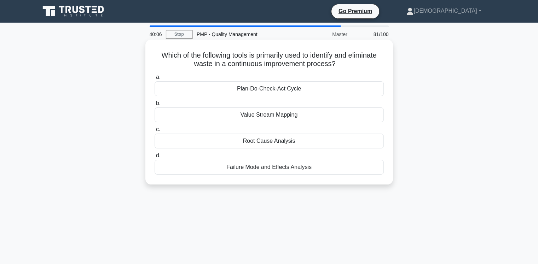
click at [278, 92] on div "Plan-Do-Check-Act Cycle" at bounding box center [268, 88] width 229 height 15
click at [154, 80] on input "a. Plan-Do-Check-Act Cycle" at bounding box center [154, 77] width 0 height 5
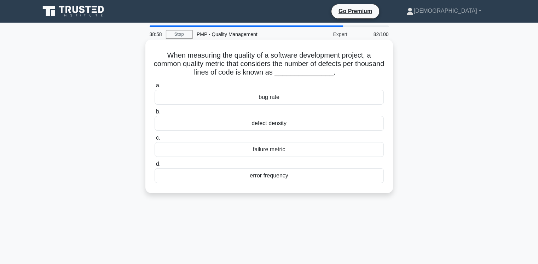
click at [252, 100] on div "bug rate" at bounding box center [268, 97] width 229 height 15
click at [154, 88] on input "a. bug rate" at bounding box center [154, 85] width 0 height 5
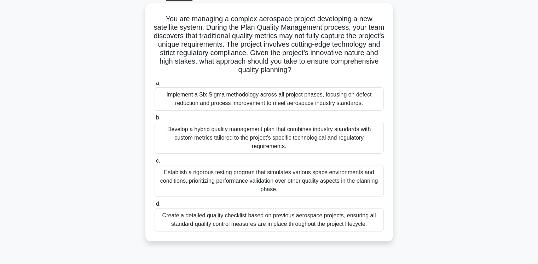
scroll to position [39, 0]
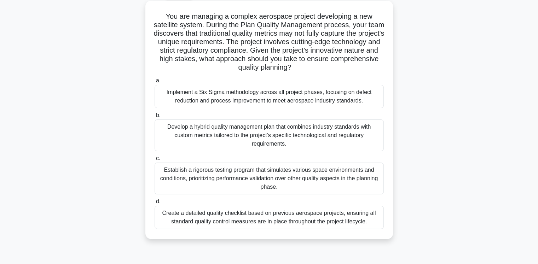
click at [277, 99] on div "Implement a Six Sigma methodology across all project phases, focusing on defect…" at bounding box center [268, 96] width 229 height 23
click at [154, 83] on input "a. Implement a Six Sigma methodology across all project phases, focusing on def…" at bounding box center [154, 80] width 0 height 5
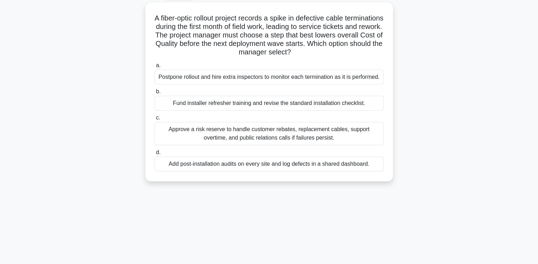
scroll to position [0, 0]
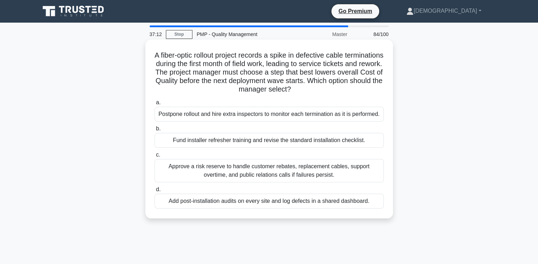
click at [281, 176] on div "Approve a risk reserve to handle customer rebates, replacement cables, support …" at bounding box center [268, 170] width 229 height 23
click at [154, 157] on input "c. Approve a risk reserve to handle customer rebates, replacement cables, suppo…" at bounding box center [154, 155] width 0 height 5
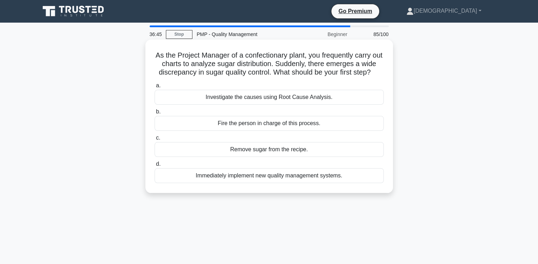
click at [347, 105] on div "Investigate the causes using Root Cause Analysis." at bounding box center [268, 97] width 229 height 15
click at [154, 88] on input "a. Investigate the causes using Root Cause Analysis." at bounding box center [154, 85] width 0 height 5
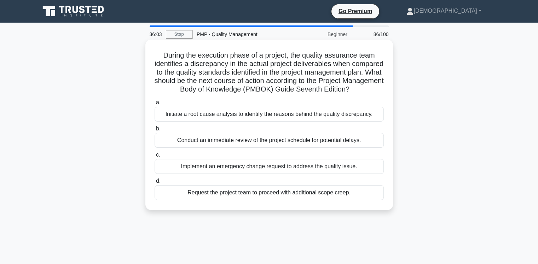
click at [316, 122] on div "Initiate a root cause analysis to identify the reasons behind the quality discr…" at bounding box center [268, 114] width 229 height 15
click at [154, 105] on input "a. Initiate a root cause analysis to identify the reasons behind the quality di…" at bounding box center [154, 102] width 0 height 5
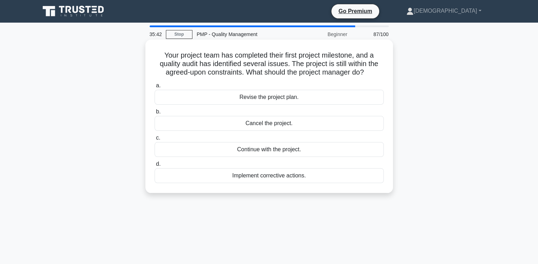
click at [304, 179] on div "Implement corrective actions." at bounding box center [268, 175] width 229 height 15
click at [154, 166] on input "d. Implement corrective actions." at bounding box center [154, 164] width 0 height 5
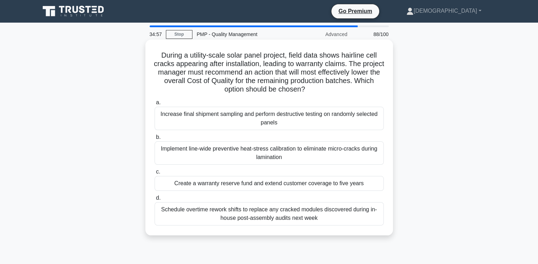
click at [252, 152] on div "Implement line-wide preventive heat-stress calibration to eliminate micro-crack…" at bounding box center [268, 152] width 229 height 23
click at [154, 140] on input "b. Implement line-wide preventive heat-stress calibration to eliminate micro-cr…" at bounding box center [154, 137] width 0 height 5
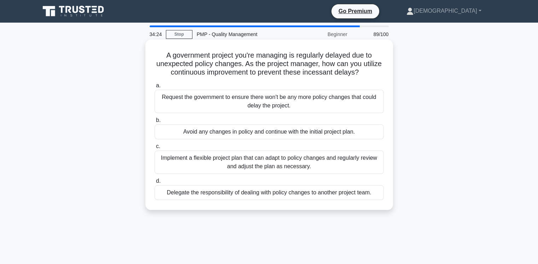
click at [293, 159] on div "Implement a flexible project plan that can adapt to policy changes and regularl…" at bounding box center [268, 162] width 229 height 23
click at [154, 149] on input "c. Implement a flexible project plan that can adapt to policy changes and regul…" at bounding box center [154, 146] width 0 height 5
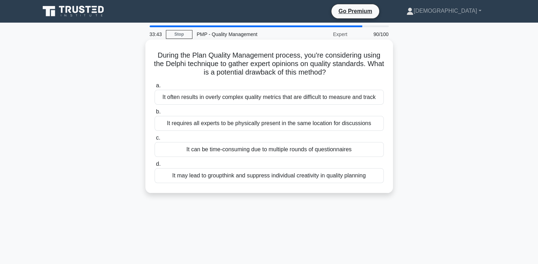
click at [305, 124] on div "It requires all experts to be physically present in the same location for discu…" at bounding box center [268, 123] width 229 height 15
click at [154, 114] on input "b. It requires all experts to be physically present in the same location for di…" at bounding box center [154, 112] width 0 height 5
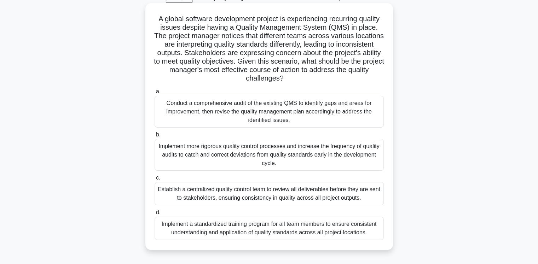
scroll to position [37, 0]
click at [350, 252] on div "A global software development project is experiencing recurring quality issues …" at bounding box center [269, 132] width 467 height 255
click at [287, 232] on div "Implement a standardized training program for all team members to ensure consis…" at bounding box center [268, 227] width 229 height 23
click at [154, 215] on input "d. Implement a standardized training program for all team members to ensure con…" at bounding box center [154, 212] width 0 height 5
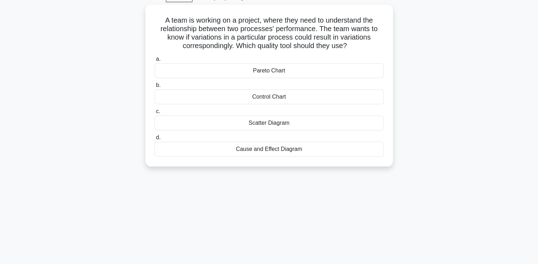
scroll to position [0, 0]
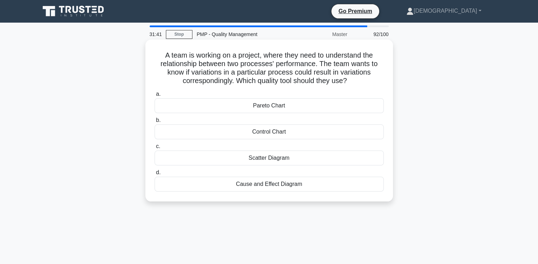
click at [287, 159] on div "Scatter Diagram" at bounding box center [268, 158] width 229 height 15
click at [154, 149] on input "c. Scatter Diagram" at bounding box center [154, 146] width 0 height 5
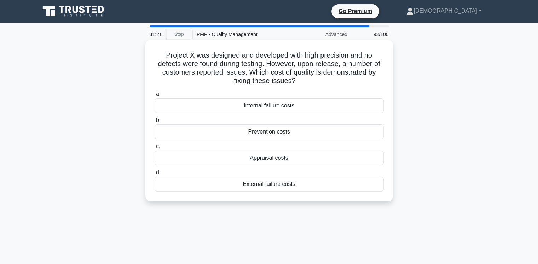
click at [266, 185] on div "External failure costs" at bounding box center [268, 184] width 229 height 15
click at [154, 175] on input "d. External failure costs" at bounding box center [154, 172] width 0 height 5
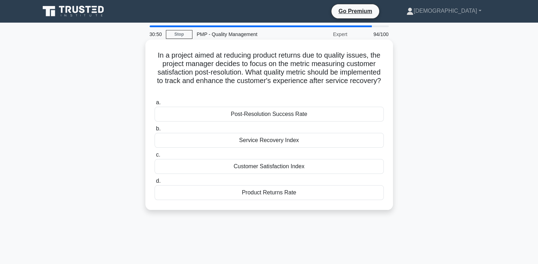
click at [254, 167] on div "Customer Satisfaction Index" at bounding box center [268, 166] width 229 height 15
click at [154, 157] on input "c. Customer Satisfaction Index" at bounding box center [154, 155] width 0 height 5
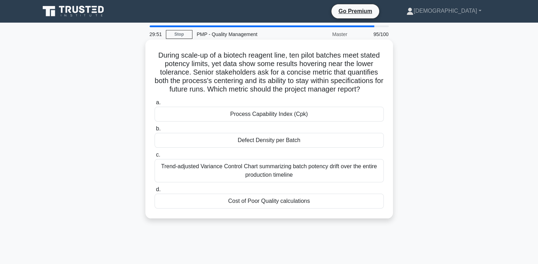
click at [325, 117] on div "Process Capability Index (Cpk)" at bounding box center [268, 114] width 229 height 15
click at [154, 105] on input "a. Process Capability Index (Cpk)" at bounding box center [154, 102] width 0 height 5
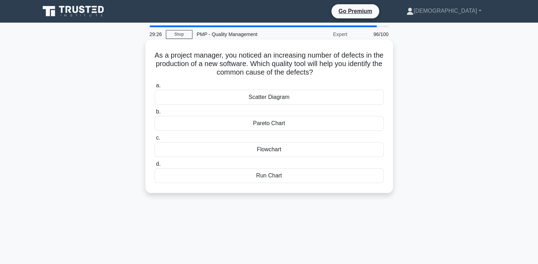
click at [270, 153] on div "Flowchart" at bounding box center [268, 149] width 229 height 15
click at [154, 140] on input "c. Flowchart" at bounding box center [154, 138] width 0 height 5
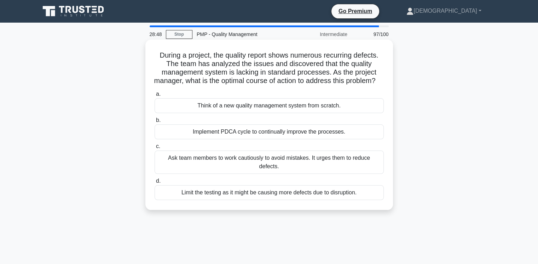
click at [280, 139] on div "Implement PDCA cycle to continually improve the processes." at bounding box center [268, 131] width 229 height 15
click at [154, 123] on input "b. Implement PDCA cycle to continually improve the processes." at bounding box center [154, 120] width 0 height 5
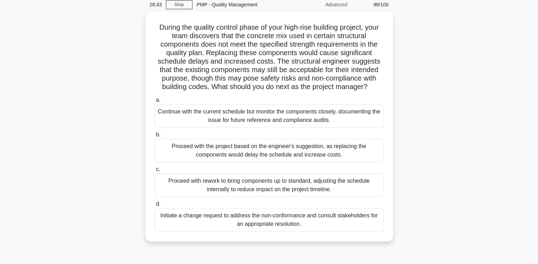
scroll to position [30, 0]
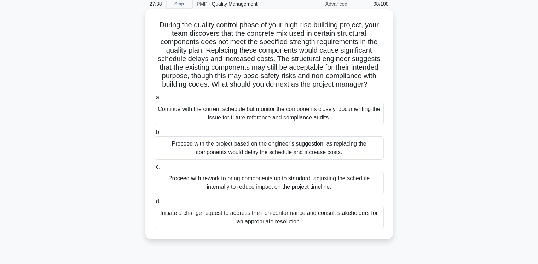
click at [291, 222] on div "Initiate a change request to address the non-conformance and consult stakeholde…" at bounding box center [268, 217] width 229 height 23
click at [154, 204] on input "d. Initiate a change request to address the non-conformance and consult stakeho…" at bounding box center [154, 201] width 0 height 5
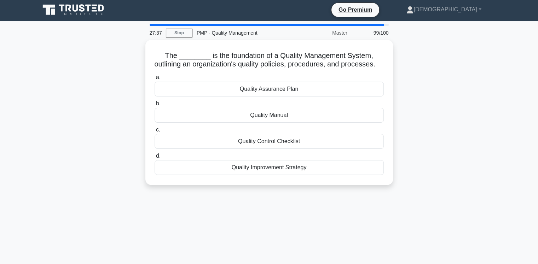
scroll to position [0, 0]
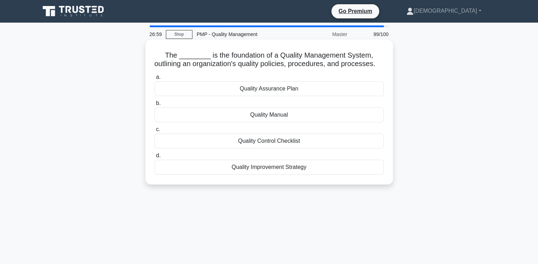
click at [264, 96] on div "Quality Assurance Plan" at bounding box center [268, 88] width 229 height 15
click at [154, 80] on input "a. Quality Assurance Plan" at bounding box center [154, 77] width 0 height 5
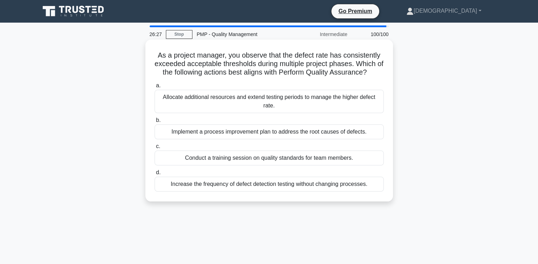
click at [321, 136] on div "Implement a process improvement plan to address the root causes of defects." at bounding box center [268, 131] width 229 height 15
click at [154, 123] on input "b. Implement a process improvement plan to address the root causes of defects." at bounding box center [154, 120] width 0 height 5
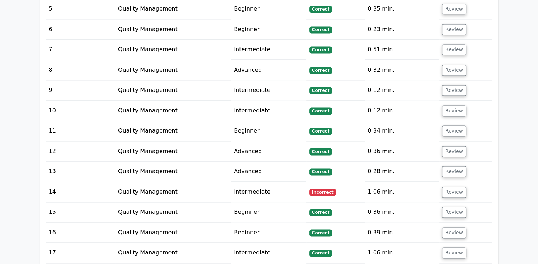
scroll to position [1072, 0]
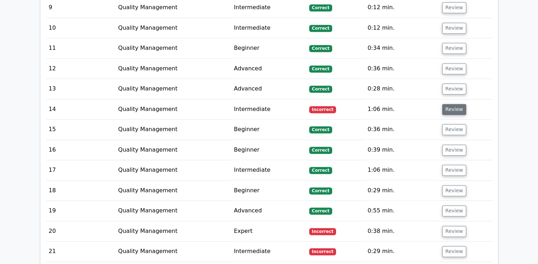
click at [454, 104] on button "Review" at bounding box center [454, 109] width 24 height 11
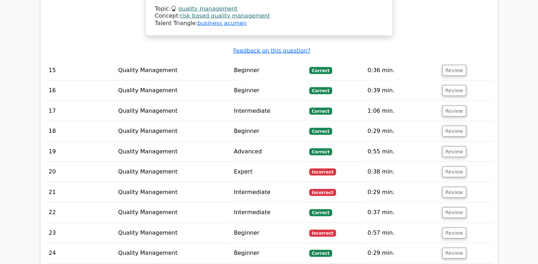
scroll to position [1475, 0]
click at [450, 166] on button "Review" at bounding box center [454, 171] width 24 height 11
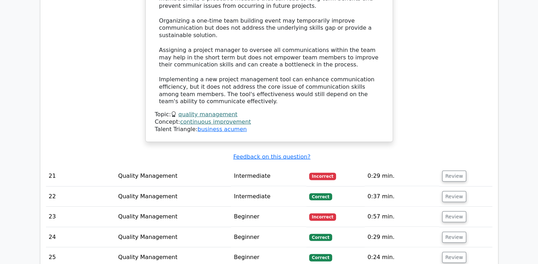
scroll to position [1892, 0]
click at [448, 170] on button "Review" at bounding box center [454, 175] width 24 height 11
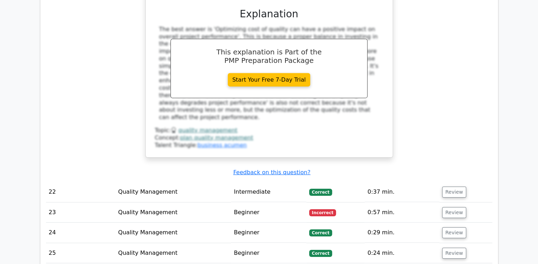
scroll to position [2239, 0]
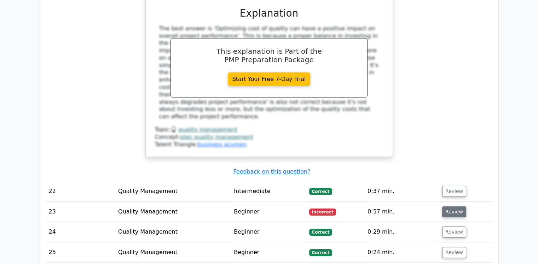
click at [448, 206] on button "Review" at bounding box center [454, 211] width 24 height 11
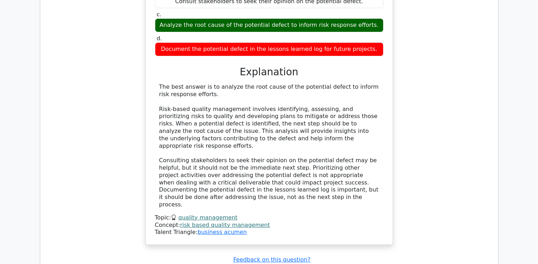
scroll to position [2645, 0]
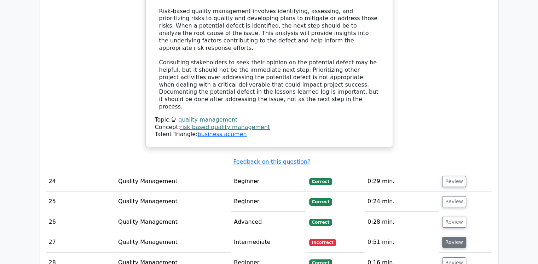
click at [452, 237] on button "Review" at bounding box center [454, 242] width 24 height 11
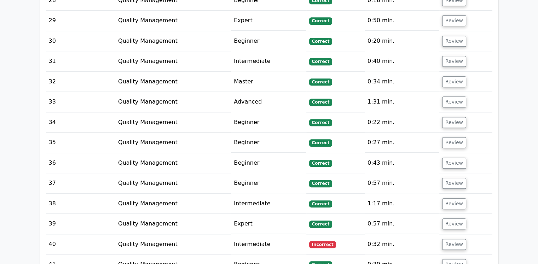
scroll to position [3296, 0]
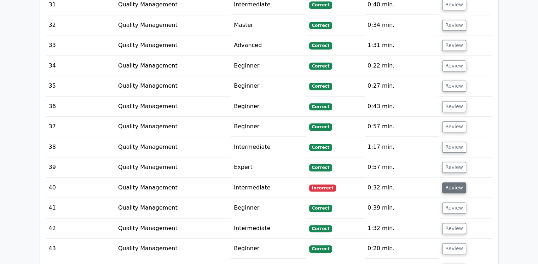
click at [454, 182] on button "Review" at bounding box center [454, 187] width 24 height 11
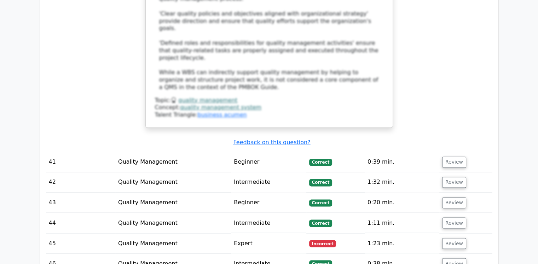
scroll to position [3817, 0]
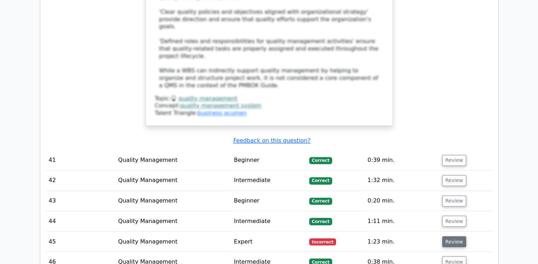
click at [452, 236] on button "Review" at bounding box center [454, 241] width 24 height 11
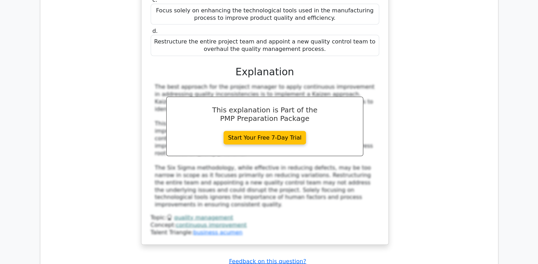
scroll to position [4234, 0]
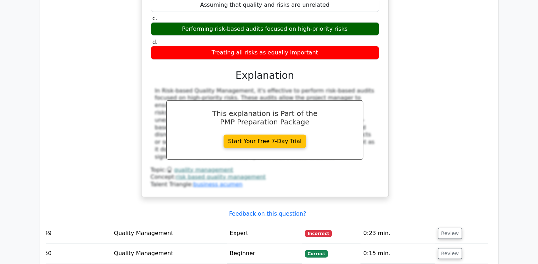
scroll to position [4635, 0]
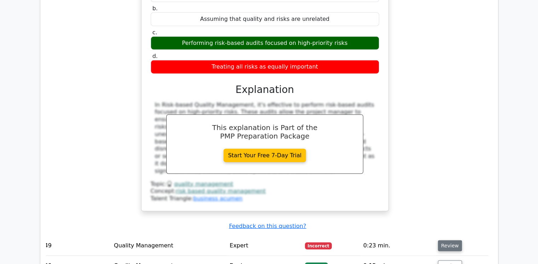
click at [445, 240] on button "Review" at bounding box center [450, 245] width 24 height 11
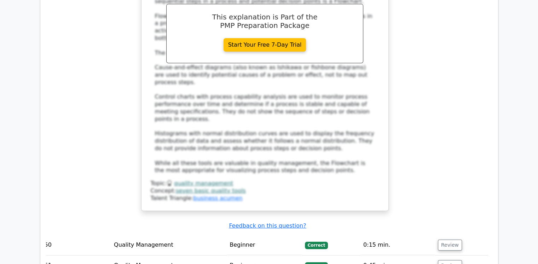
scroll to position [5063, 0]
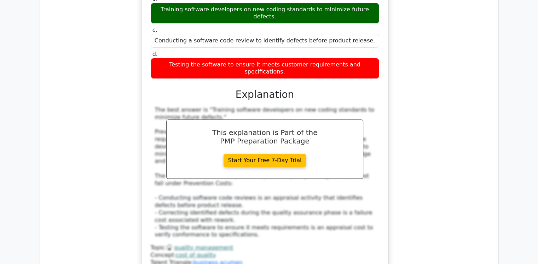
scroll to position [5623, 0]
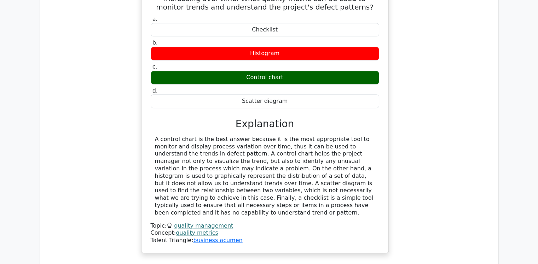
scroll to position [5968, 0]
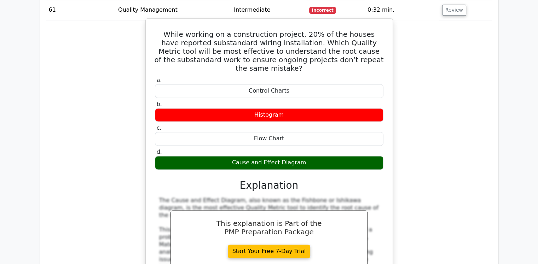
scroll to position [6329, 0]
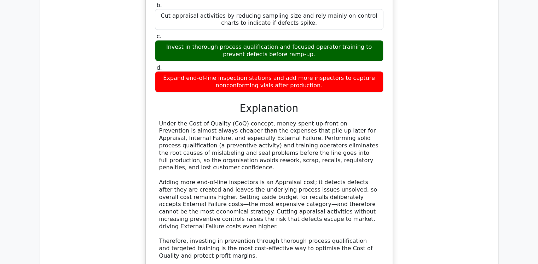
scroll to position [6827, 0]
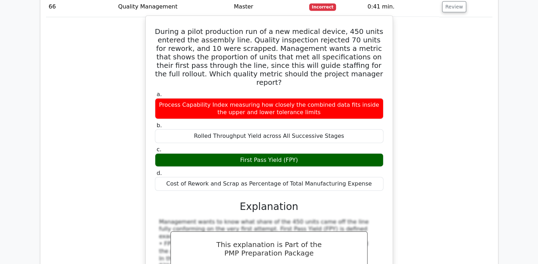
scroll to position [7273, 0]
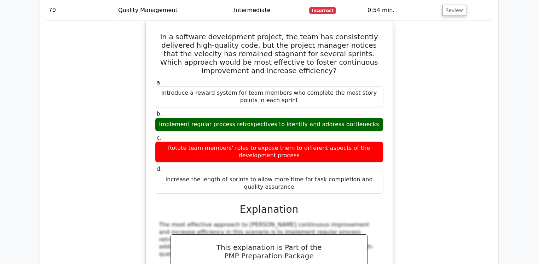
scroll to position [7710, 0]
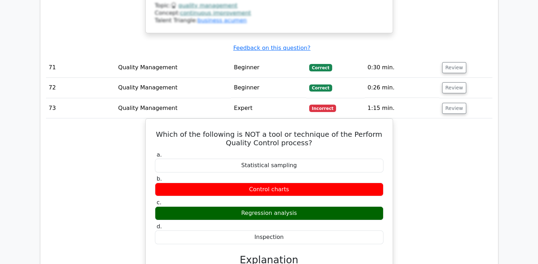
scroll to position [8096, 0]
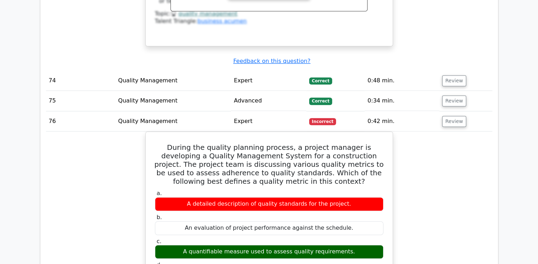
scroll to position [8433, 0]
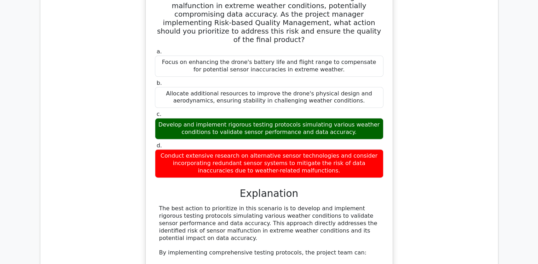
scroll to position [8950, 0]
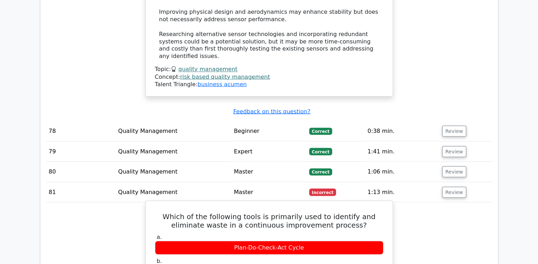
scroll to position [9359, 0]
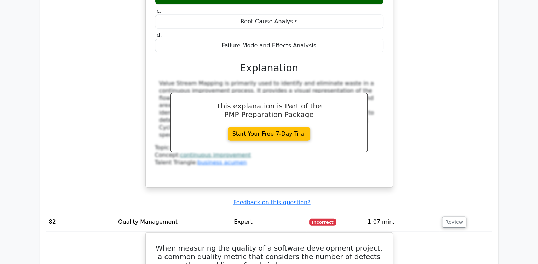
scroll to position [9655, 0]
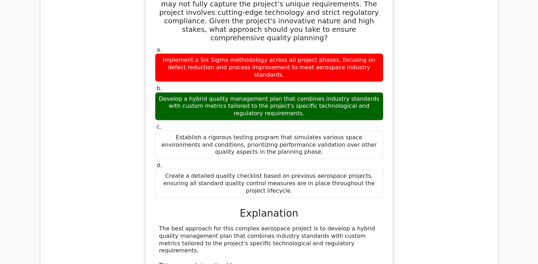
scroll to position [10209, 0]
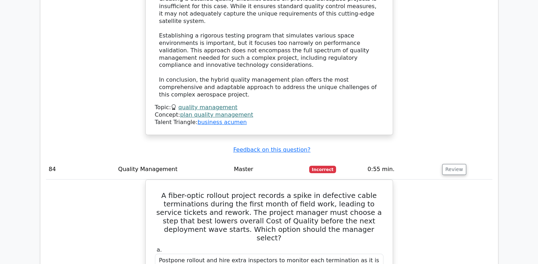
scroll to position [10660, 0]
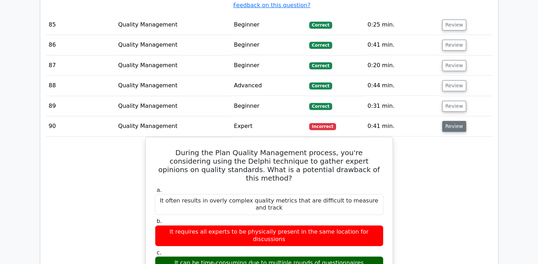
scroll to position [11146, 0]
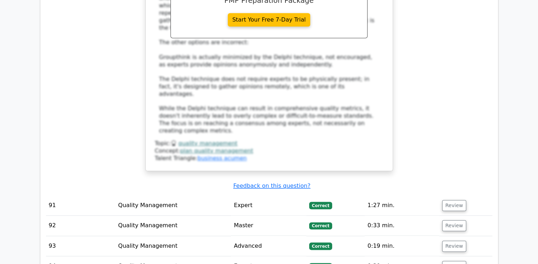
scroll to position [11508, 0]
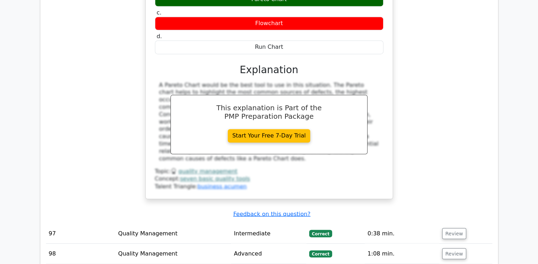
scroll to position [11905, 0]
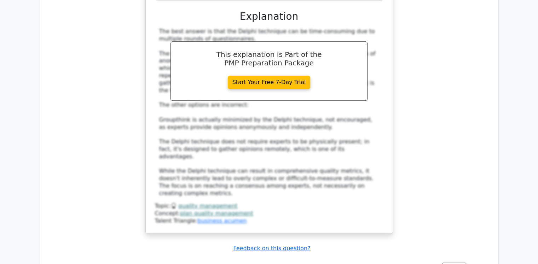
scroll to position [11445, 0]
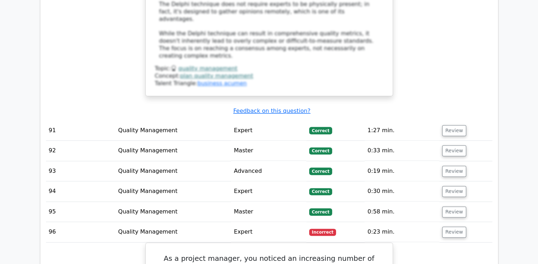
scroll to position [11584, 0]
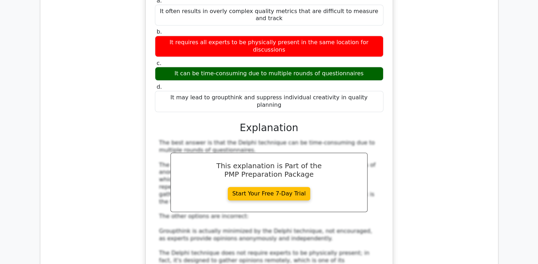
scroll to position [11334, 0]
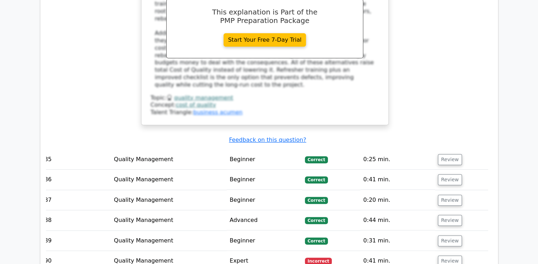
scroll to position [11010, 0]
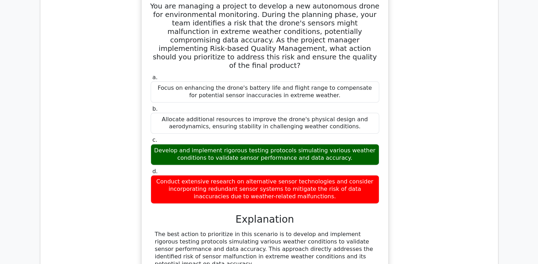
scroll to position [8908, 0]
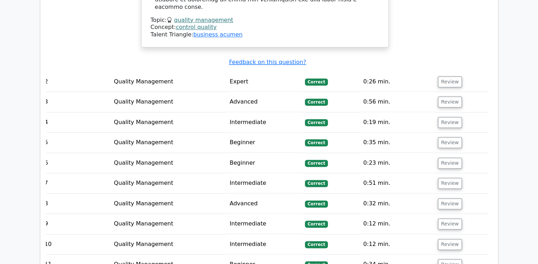
scroll to position [855, 0]
click at [446, 76] on button "Review" at bounding box center [450, 81] width 24 height 11
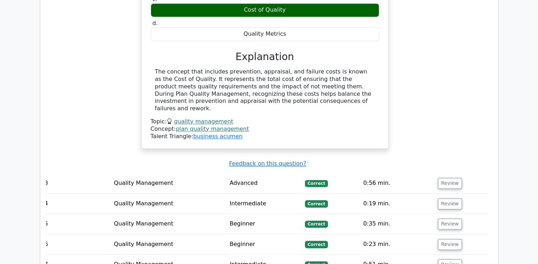
scroll to position [1071, 0]
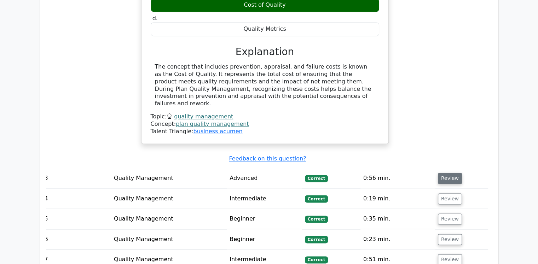
click at [452, 173] on button "Review" at bounding box center [450, 178] width 24 height 11
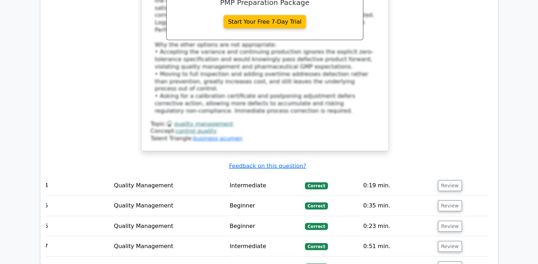
scroll to position [1525, 0]
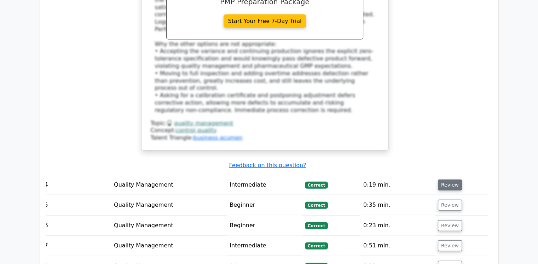
click at [446, 180] on button "Review" at bounding box center [450, 185] width 24 height 11
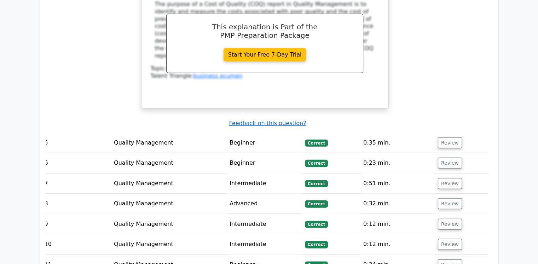
scroll to position [1883, 0]
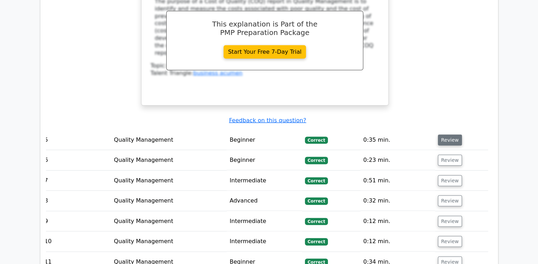
click at [446, 135] on button "Review" at bounding box center [450, 140] width 24 height 11
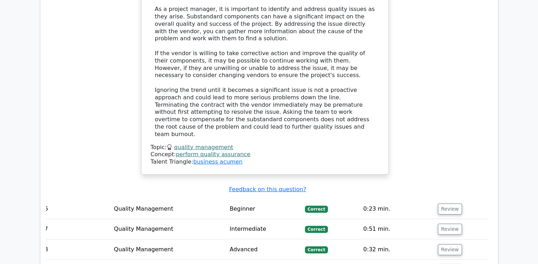
scroll to position [2235, 0]
click at [443, 203] on button "Review" at bounding box center [450, 208] width 24 height 11
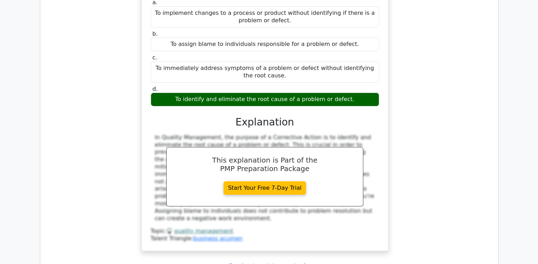
scroll to position [2617, 0]
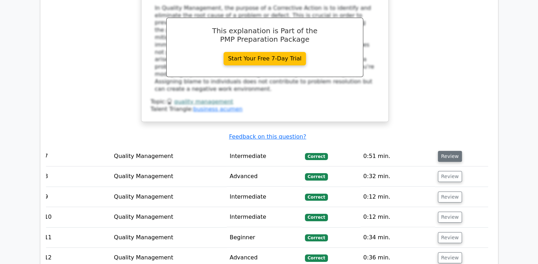
click at [445, 151] on button "Review" at bounding box center [450, 156] width 24 height 11
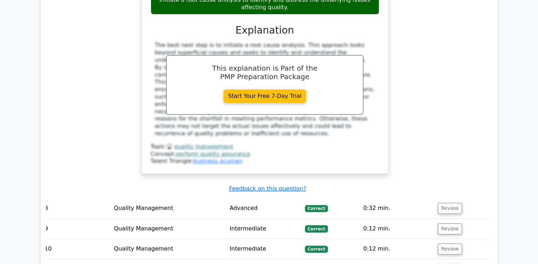
scroll to position [2949, 0]
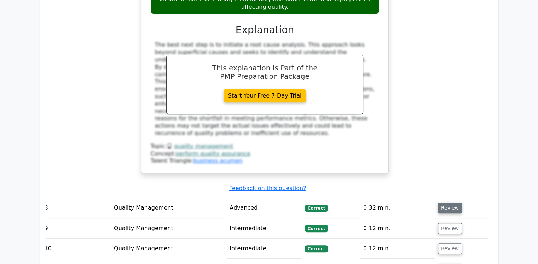
click at [449, 203] on button "Review" at bounding box center [450, 208] width 24 height 11
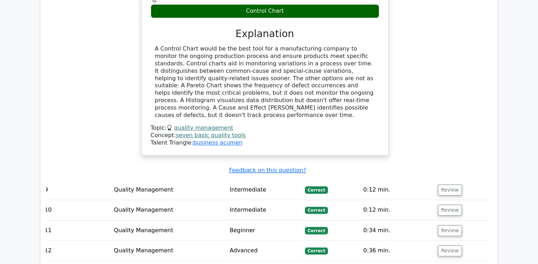
scroll to position [3293, 0]
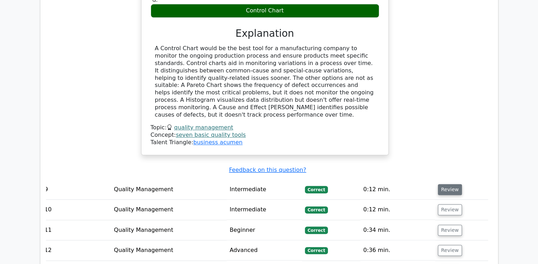
click at [445, 184] on button "Review" at bounding box center [450, 189] width 24 height 11
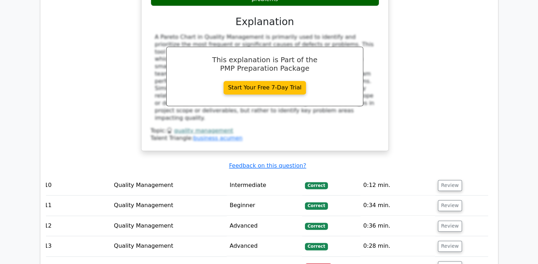
scroll to position [3611, 0]
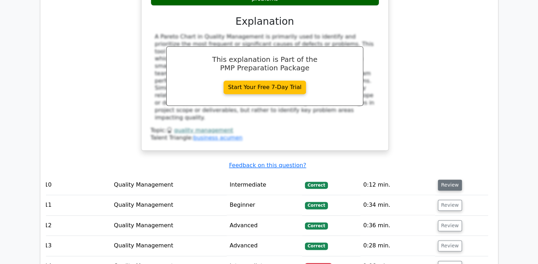
click at [445, 180] on button "Review" at bounding box center [450, 185] width 24 height 11
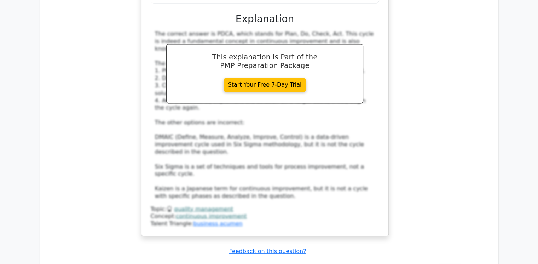
scroll to position [3942, 0]
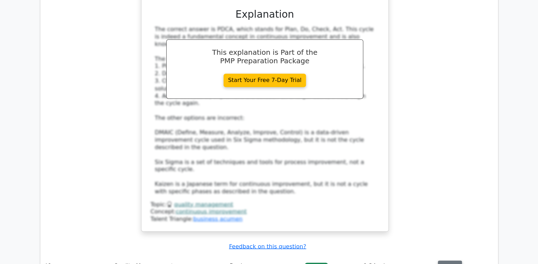
click at [443, 261] on button "Review" at bounding box center [450, 266] width 24 height 11
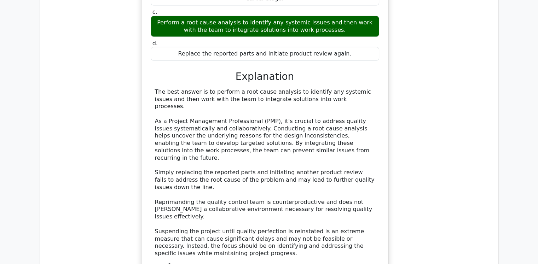
scroll to position [4322, 0]
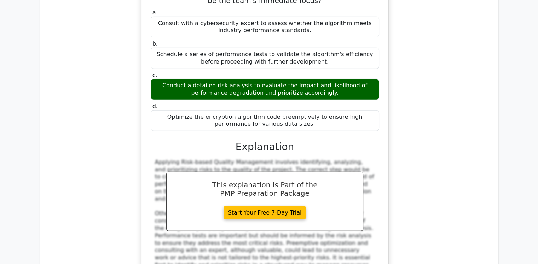
scroll to position [4704, 0]
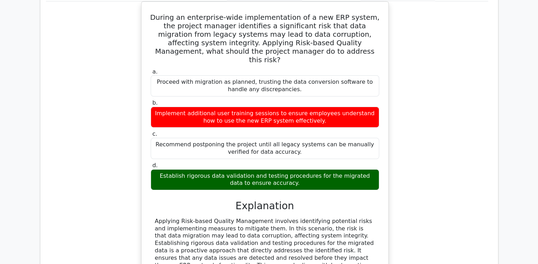
scroll to position [5381, 0]
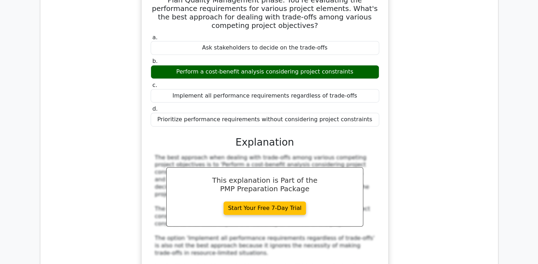
scroll to position [5771, 0]
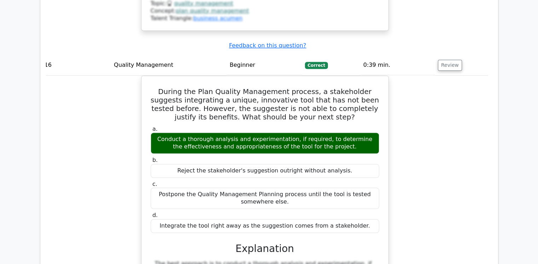
scroll to position [6144, 0]
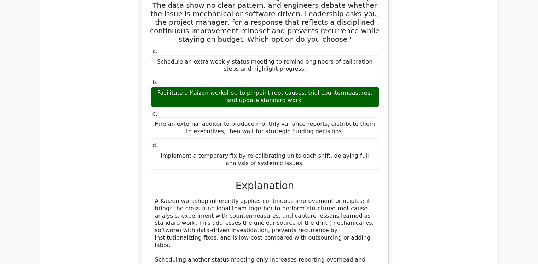
scroll to position [6580, 0]
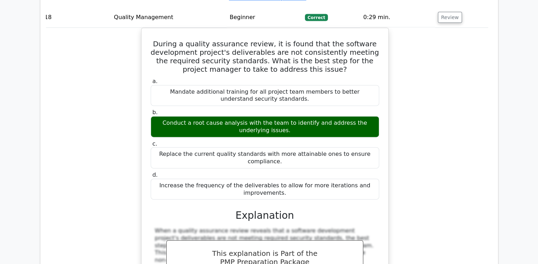
scroll to position [7007, 0]
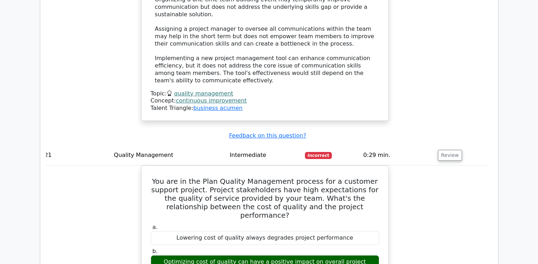
scroll to position [8111, 0]
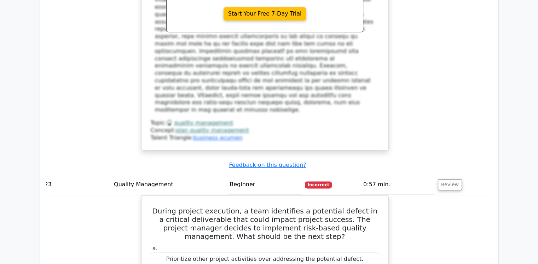
scroll to position [8889, 0]
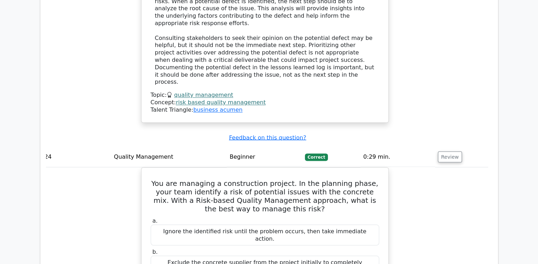
scroll to position [9292, 0]
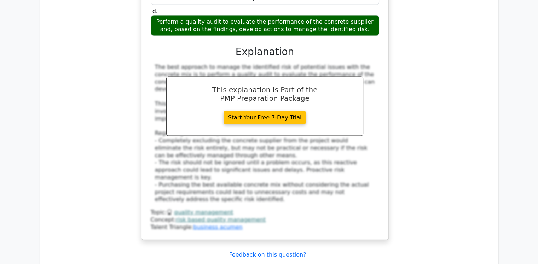
scroll to position [9601, 0]
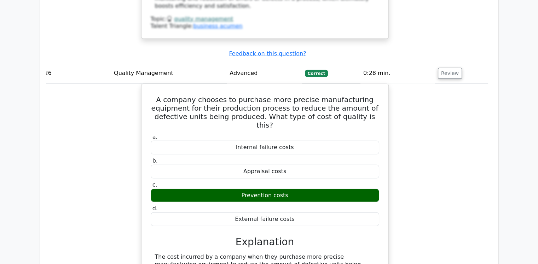
scroll to position [10198, 0]
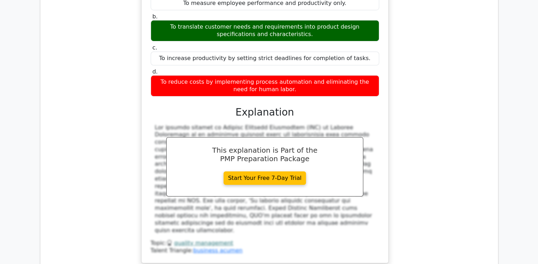
scroll to position [10600, 0]
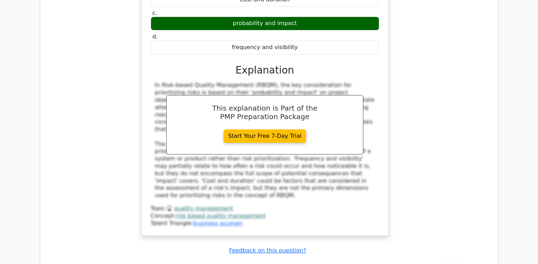
scroll to position [10989, 0]
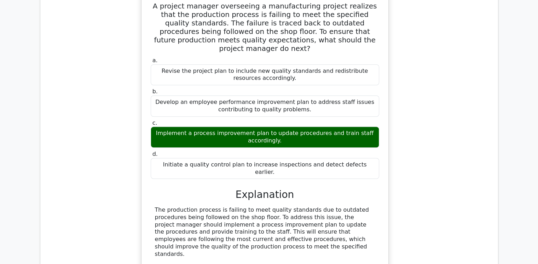
scroll to position [11279, 0]
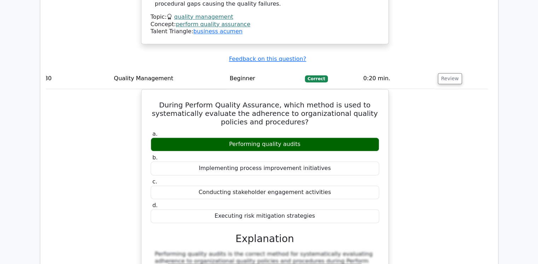
scroll to position [11587, 0]
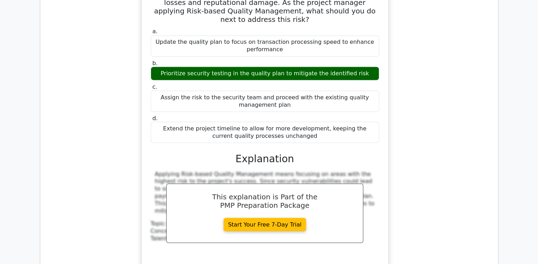
scroll to position [12030, 0]
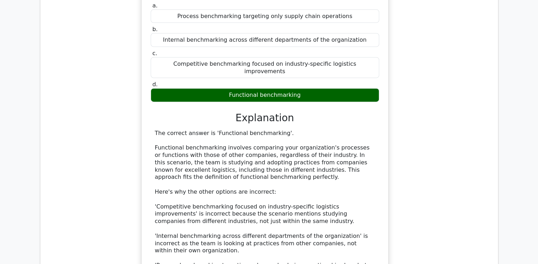
scroll to position [12429, 0]
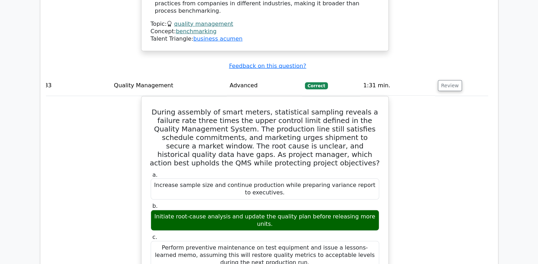
scroll to position [12805, 0]
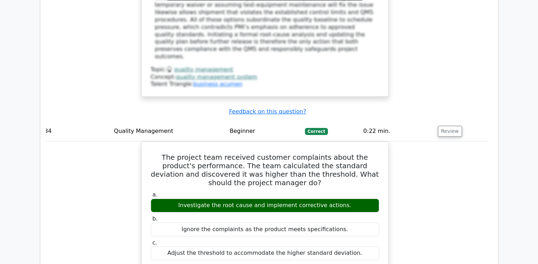
scroll to position [13093, 0]
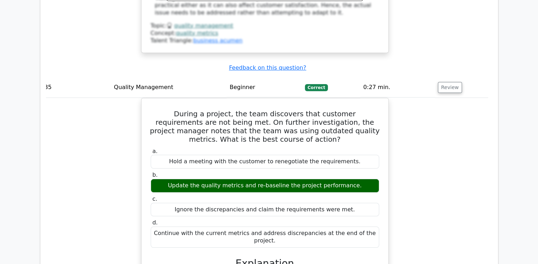
scroll to position [13478, 0]
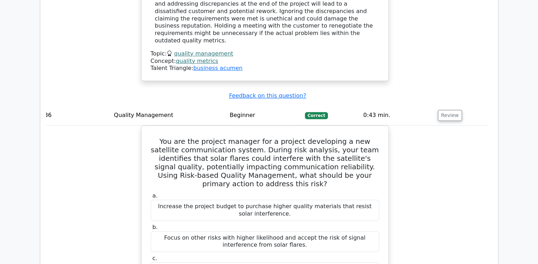
scroll to position [13803, 0]
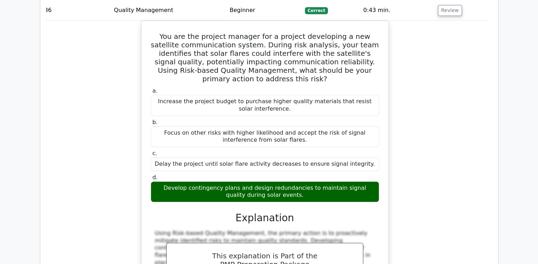
scroll to position [13902, 0]
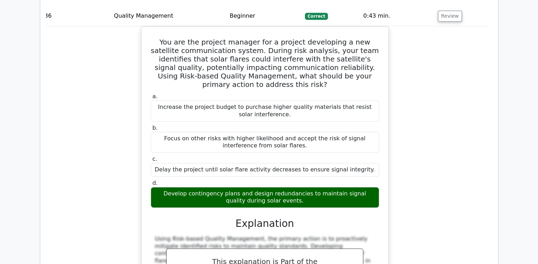
drag, startPoint x: 433, startPoint y: 214, endPoint x: 436, endPoint y: 199, distance: 14.9
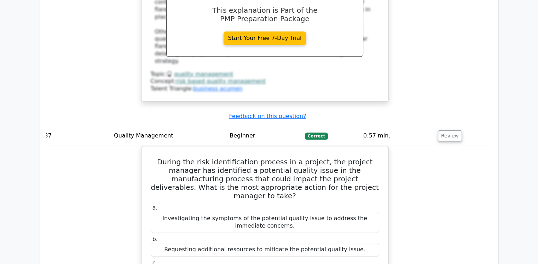
scroll to position [14163, 0]
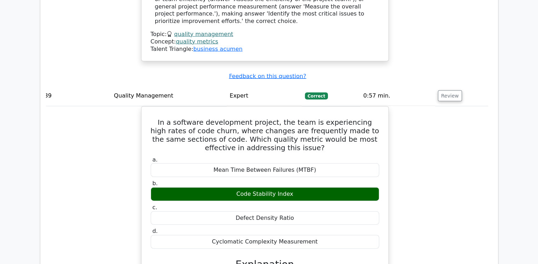
scroll to position [15078, 0]
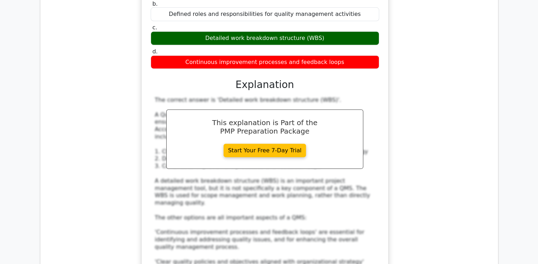
scroll to position [15576, 0]
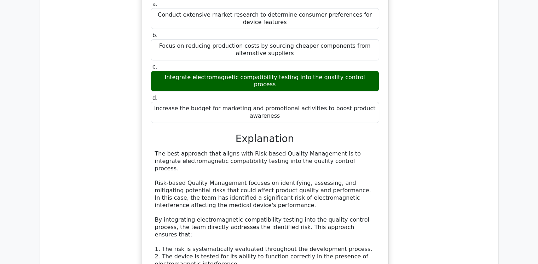
scroll to position [16045, 0]
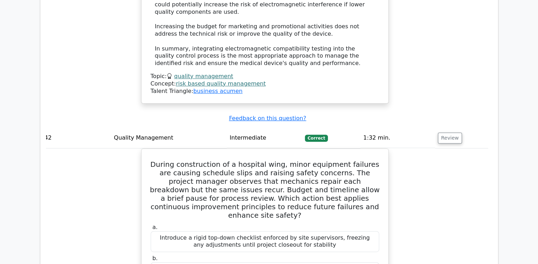
scroll to position [16389, 0]
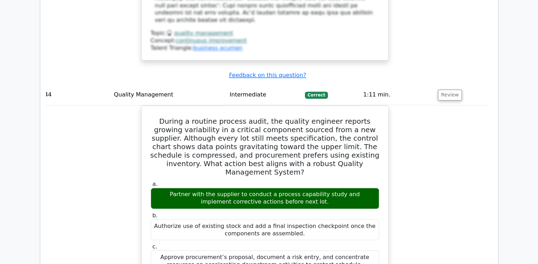
scroll to position [17250, 0]
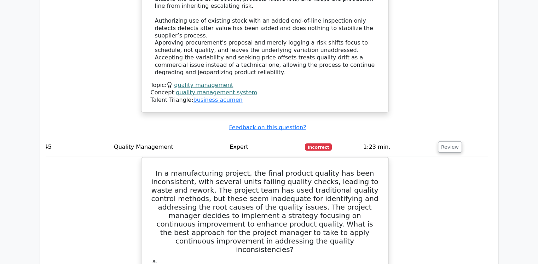
scroll to position [17679, 0]
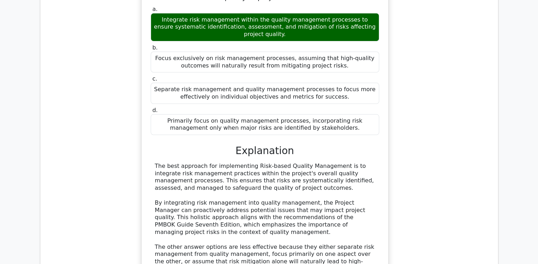
scroll to position [18838, 0]
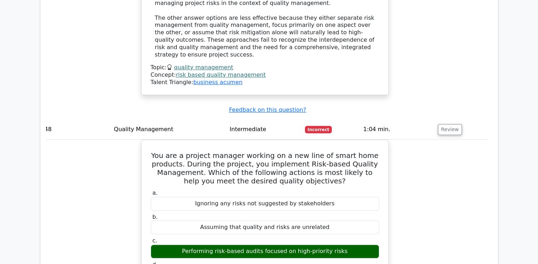
scroll to position [19058, 0]
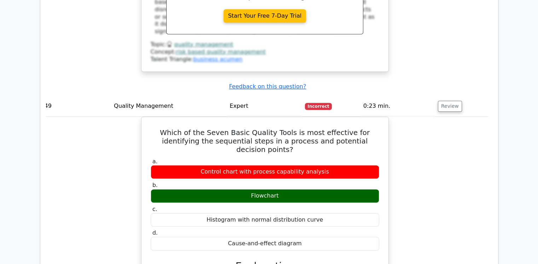
scroll to position [19415, 0]
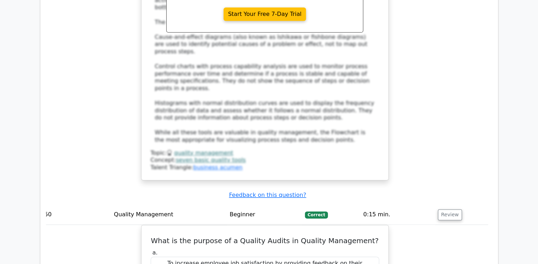
scroll to position [19726, 0]
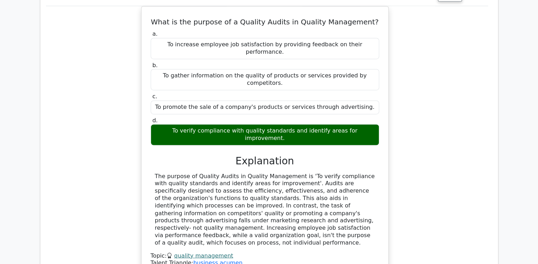
scroll to position [19946, 0]
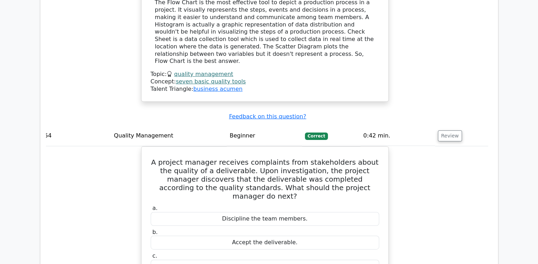
scroll to position [21190, 0]
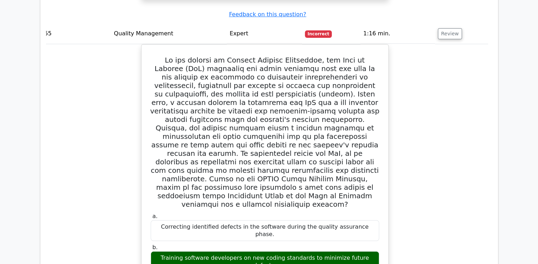
scroll to position [21573, 0]
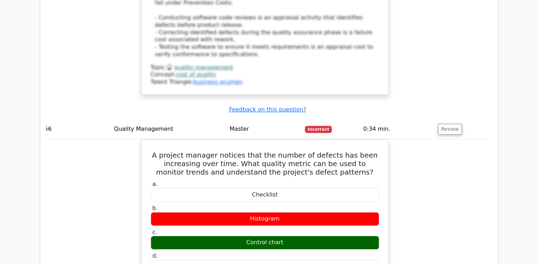
scroll to position [21961, 0]
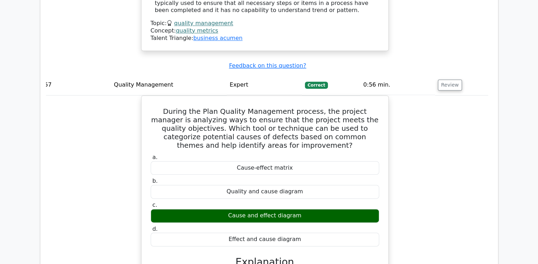
scroll to position [22331, 0]
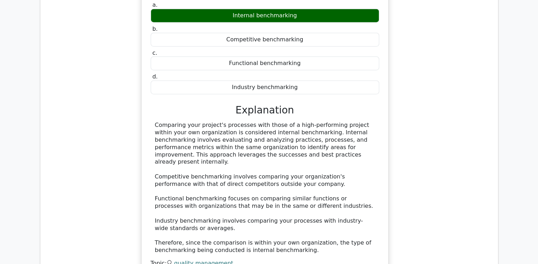
scroll to position [23422, 0]
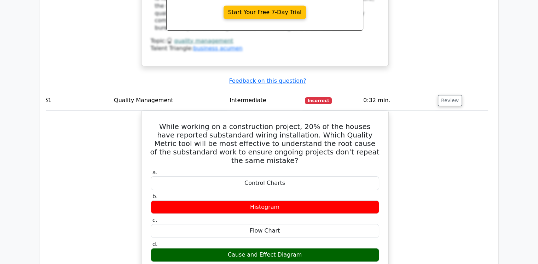
scroll to position [23832, 0]
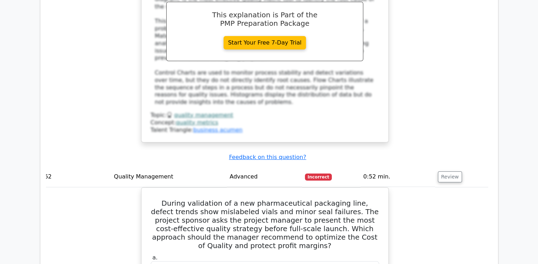
scroll to position [24133, 0]
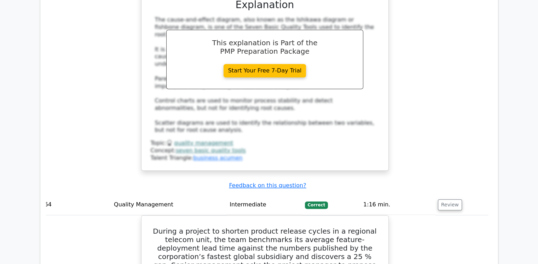
scroll to position [24902, 0]
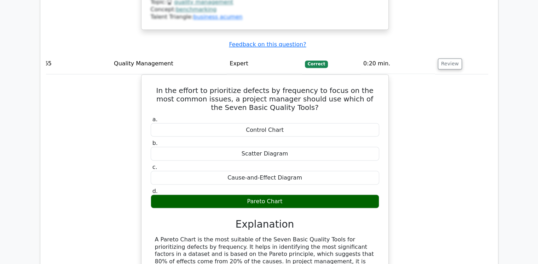
scroll to position [25461, 0]
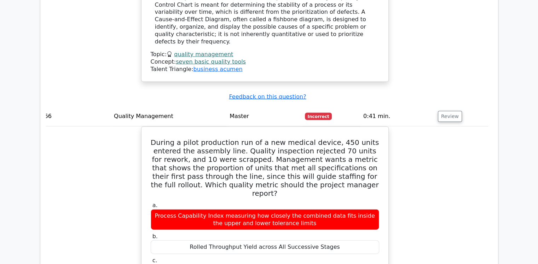
scroll to position [25776, 0]
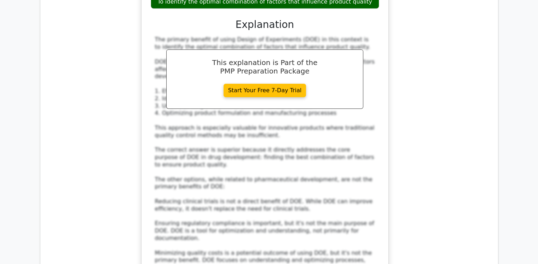
scroll to position [26564, 0]
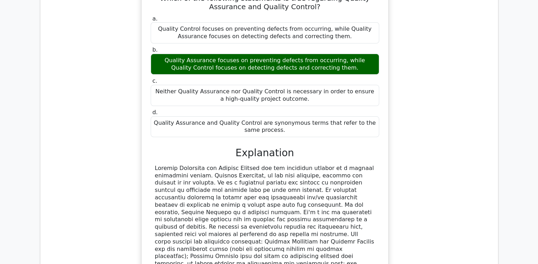
scroll to position [26900, 0]
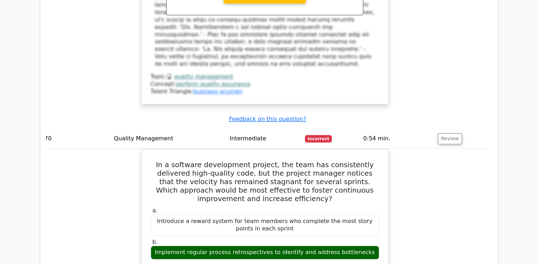
scroll to position [27497, 0]
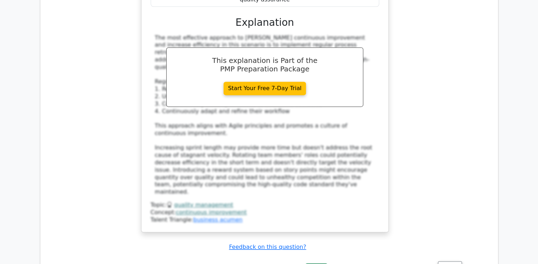
scroll to position [27842, 0]
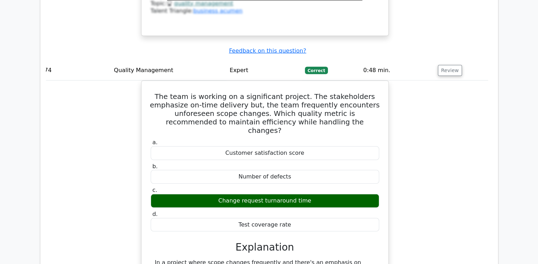
scroll to position [28999, 0]
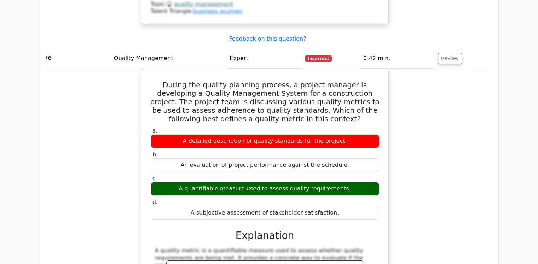
scroll to position [29647, 0]
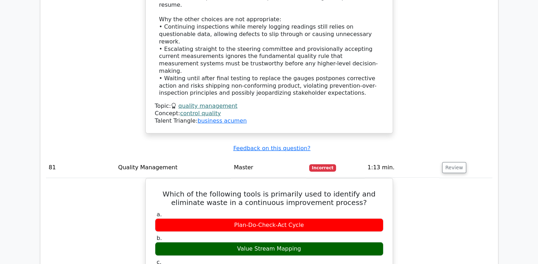
scroll to position [31633, 0]
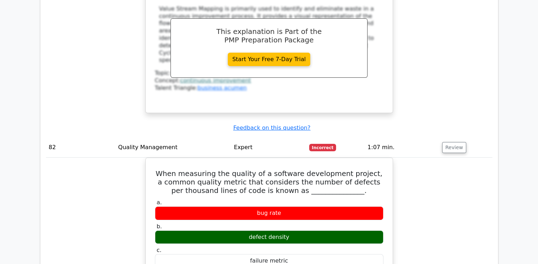
scroll to position [31962, 0]
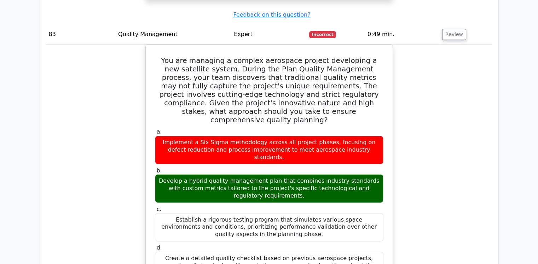
scroll to position [32404, 0]
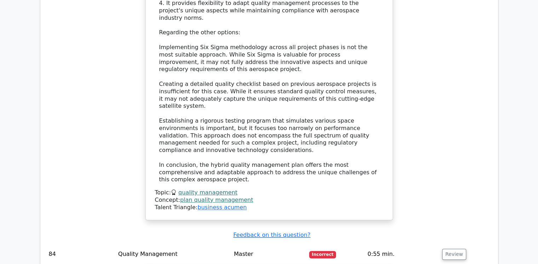
scroll to position [32800, 0]
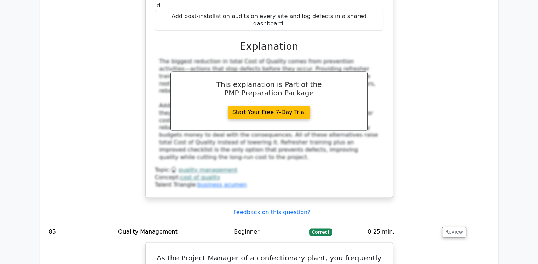
scroll to position [33216, 0]
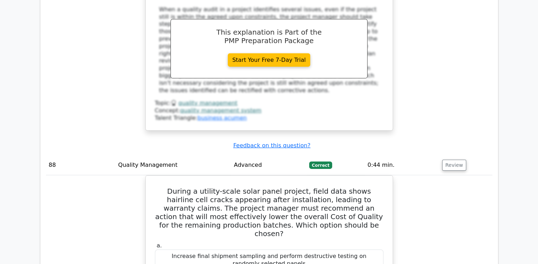
scroll to position [34450, 0]
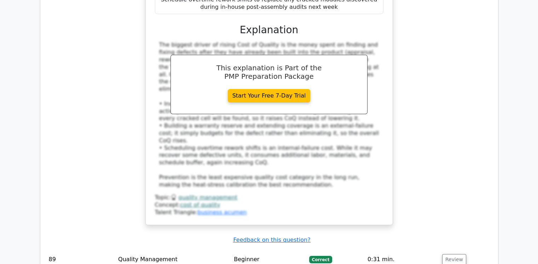
scroll to position [34793, 0]
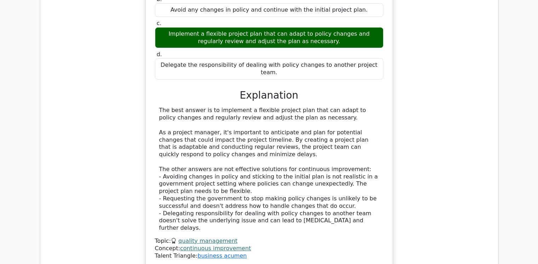
scroll to position [35147, 0]
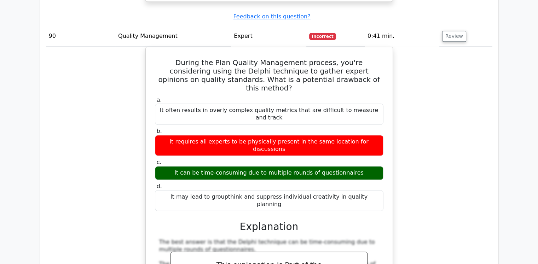
scroll to position [35414, 0]
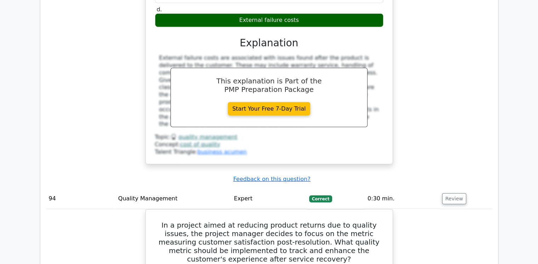
scroll to position [36968, 0]
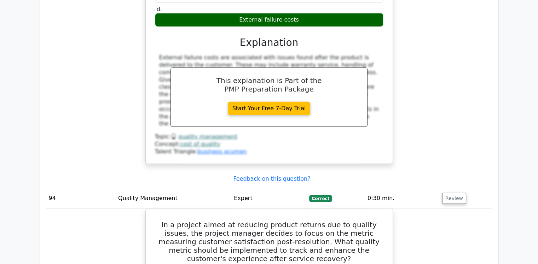
drag, startPoint x: 414, startPoint y: 200, endPoint x: 416, endPoint y: 250, distance: 50.2
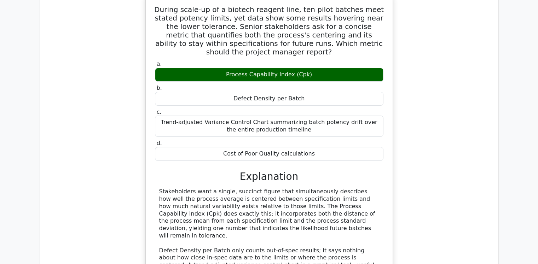
scroll to position [37553, 0]
